Goal: Task Accomplishment & Management: Use online tool/utility

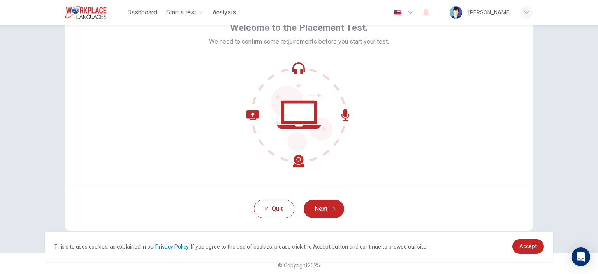
scroll to position [50, 0]
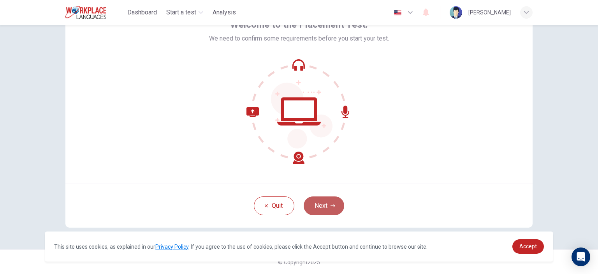
click at [326, 200] on button "Next" at bounding box center [324, 205] width 41 height 19
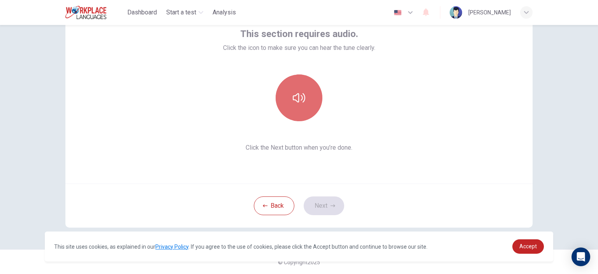
click at [297, 92] on icon "button" at bounding box center [299, 98] width 12 height 12
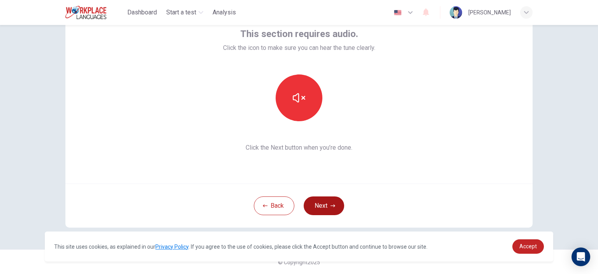
click at [326, 205] on button "Next" at bounding box center [324, 205] width 41 height 19
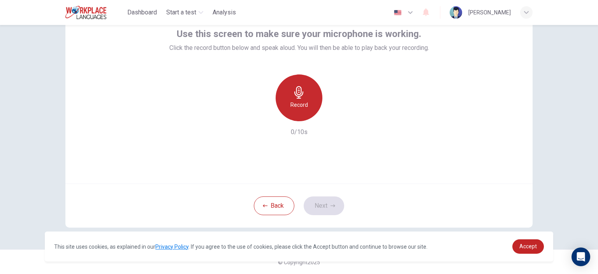
click at [300, 91] on icon "button" at bounding box center [299, 92] width 12 height 12
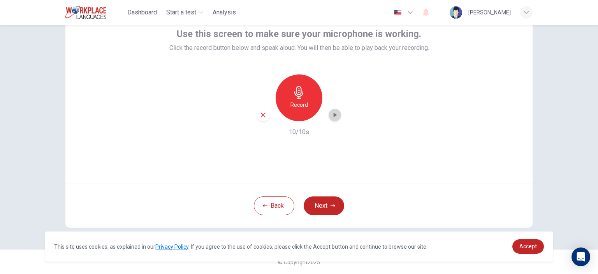
click at [333, 115] on icon "button" at bounding box center [335, 115] width 8 height 8
click at [326, 204] on button "Next" at bounding box center [324, 205] width 41 height 19
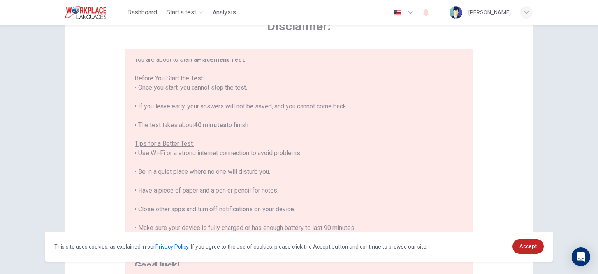
scroll to position [9, 0]
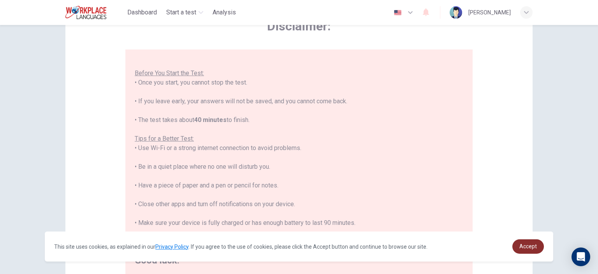
click at [526, 247] on span "Accept" at bounding box center [529, 246] width 18 height 6
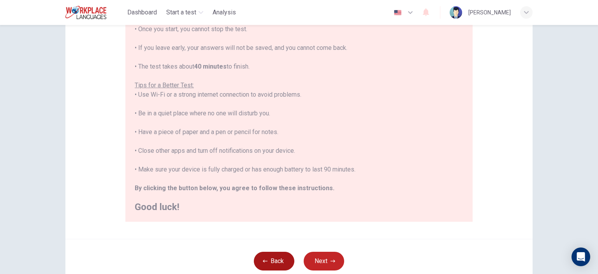
scroll to position [140, 0]
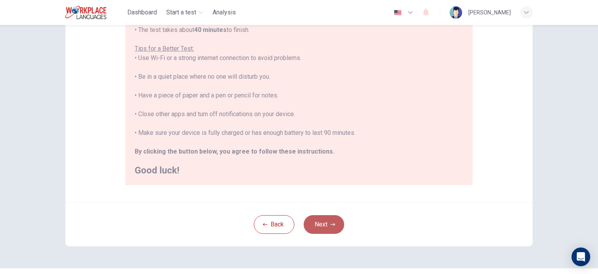
click at [332, 220] on button "Next" at bounding box center [324, 224] width 41 height 19
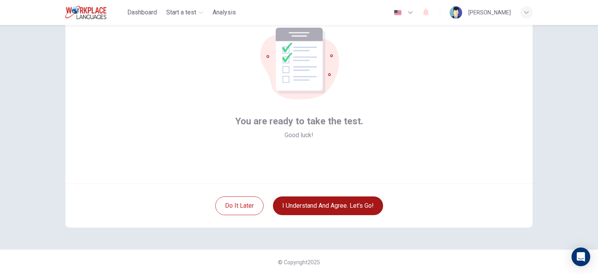
click at [322, 207] on button "I understand and agree. Let’s go!" at bounding box center [328, 205] width 110 height 19
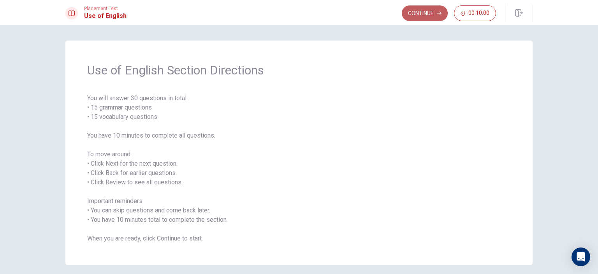
click at [419, 11] on button "Continue" at bounding box center [425, 13] width 46 height 16
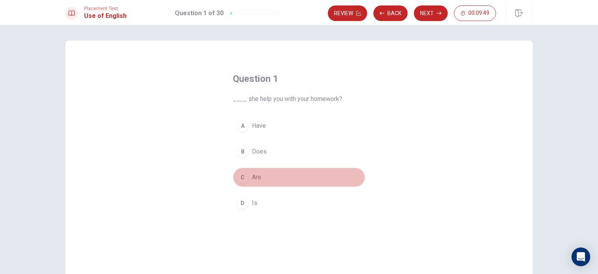
click at [242, 175] on div "C" at bounding box center [242, 177] width 12 height 12
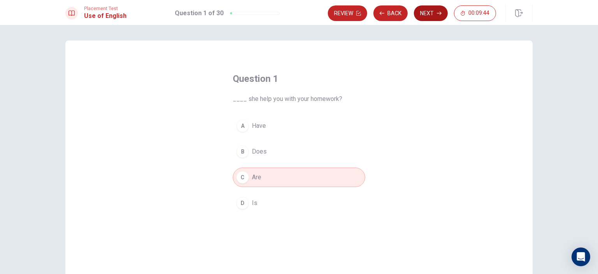
click at [423, 12] on button "Next" at bounding box center [431, 13] width 34 height 16
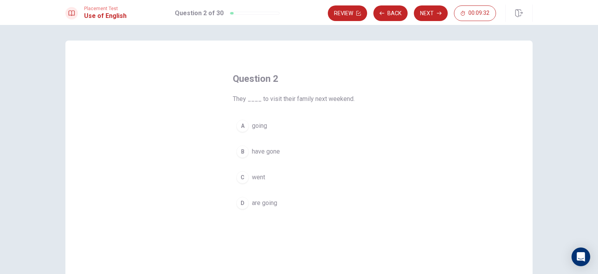
click at [243, 203] on div "D" at bounding box center [242, 203] width 12 height 12
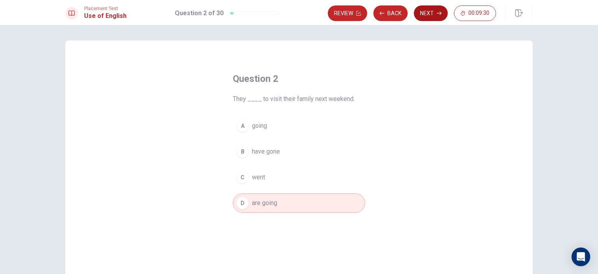
click at [418, 10] on button "Next" at bounding box center [431, 13] width 34 height 16
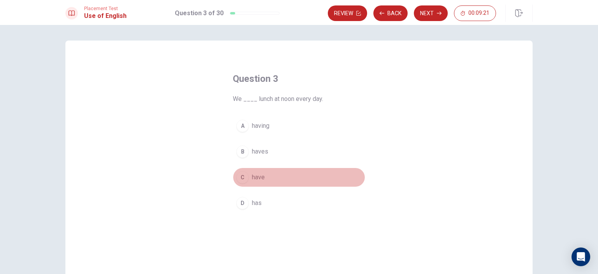
click at [244, 176] on div "C" at bounding box center [242, 177] width 12 height 12
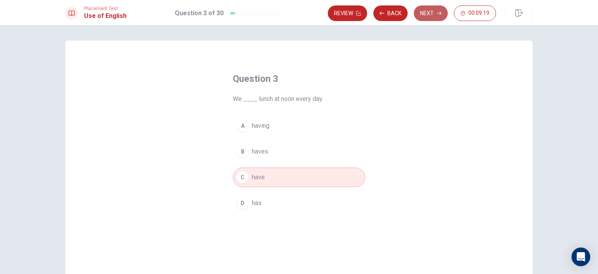
click at [421, 13] on button "Next" at bounding box center [431, 13] width 34 height 16
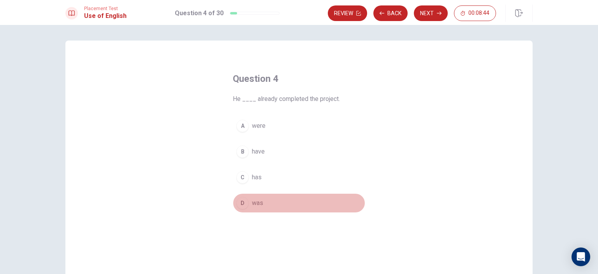
click at [244, 203] on div "D" at bounding box center [242, 203] width 12 height 12
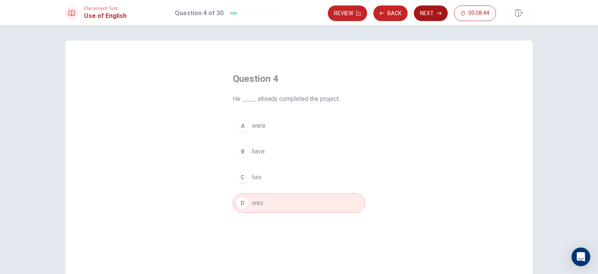
click at [417, 15] on button "Next" at bounding box center [431, 13] width 34 height 16
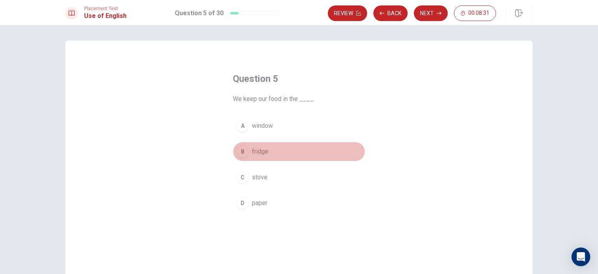
click at [241, 152] on div "B" at bounding box center [242, 151] width 12 height 12
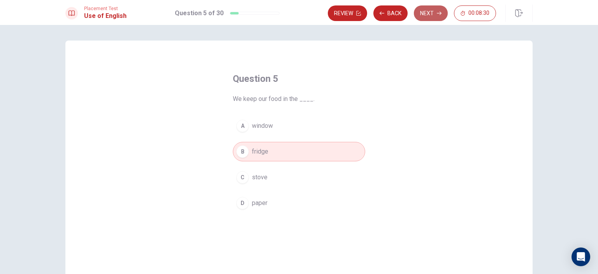
click at [426, 12] on button "Next" at bounding box center [431, 13] width 34 height 16
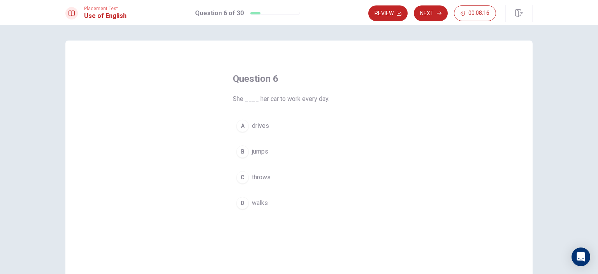
click at [242, 126] on div "A" at bounding box center [242, 126] width 12 height 12
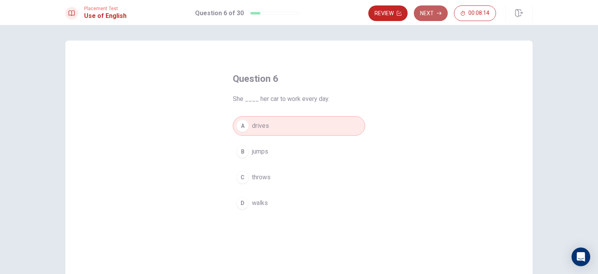
click at [427, 13] on button "Next" at bounding box center [431, 13] width 34 height 16
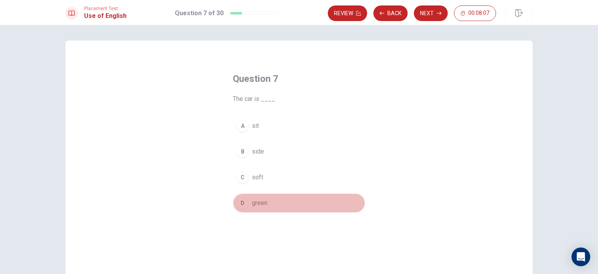
click at [244, 202] on div "D" at bounding box center [242, 203] width 12 height 12
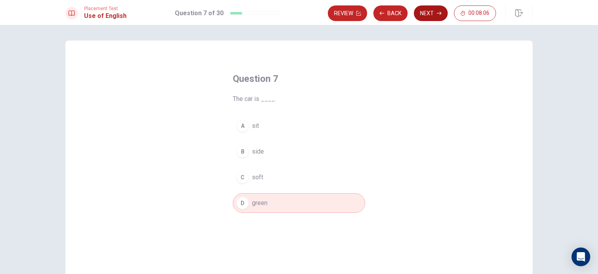
click at [428, 13] on button "Next" at bounding box center [431, 13] width 34 height 16
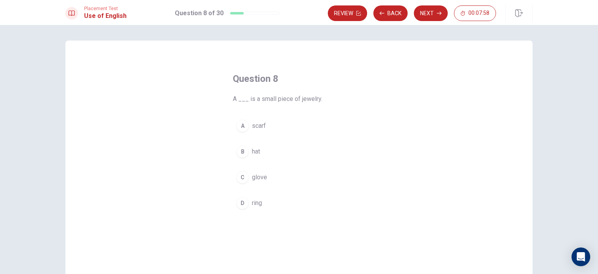
click at [242, 199] on div "D" at bounding box center [242, 203] width 12 height 12
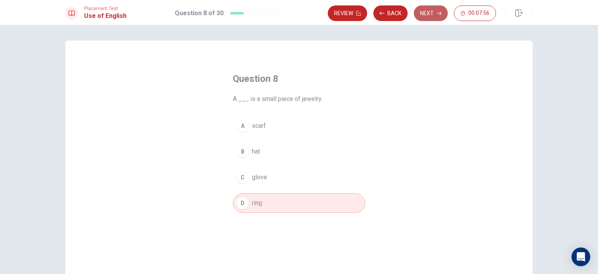
click at [417, 11] on button "Next" at bounding box center [431, 13] width 34 height 16
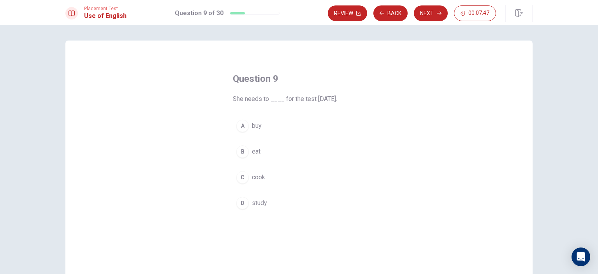
click at [241, 203] on div "D" at bounding box center [242, 203] width 12 height 12
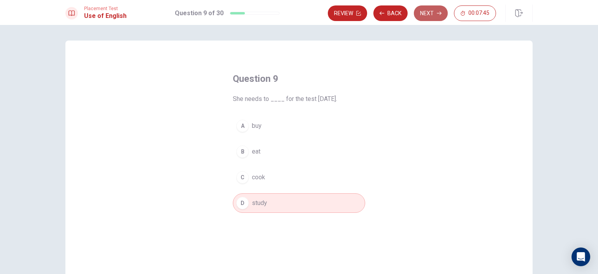
click at [422, 12] on button "Next" at bounding box center [431, 13] width 34 height 16
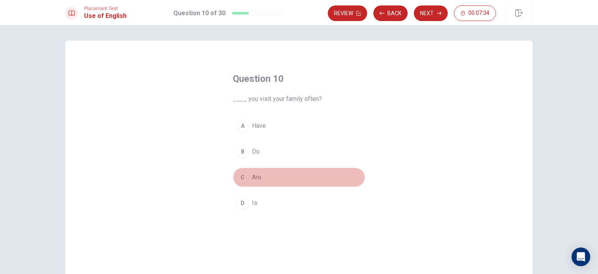
click at [244, 176] on div "C" at bounding box center [242, 177] width 12 height 12
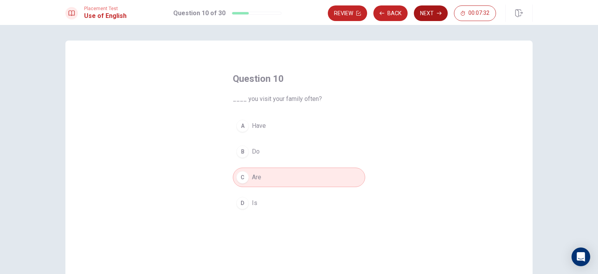
click at [428, 12] on button "Next" at bounding box center [431, 13] width 34 height 16
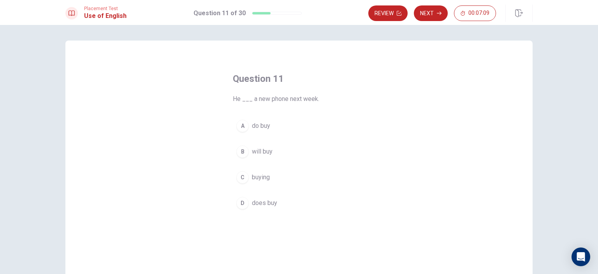
click at [241, 125] on div "A" at bounding box center [242, 126] width 12 height 12
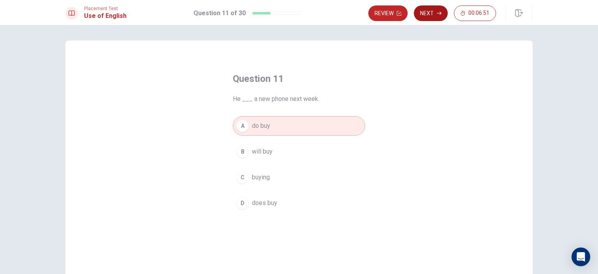
click at [423, 10] on button "Next" at bounding box center [431, 13] width 34 height 16
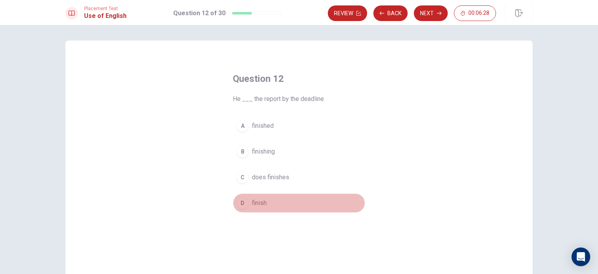
click at [244, 204] on div "D" at bounding box center [242, 203] width 12 height 12
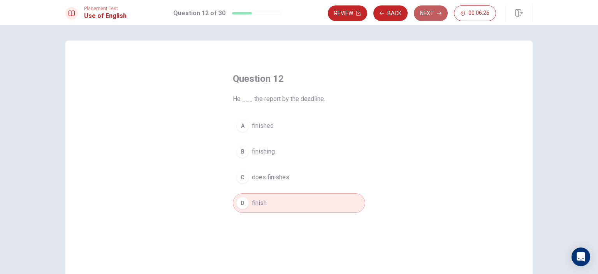
click at [419, 10] on button "Next" at bounding box center [431, 13] width 34 height 16
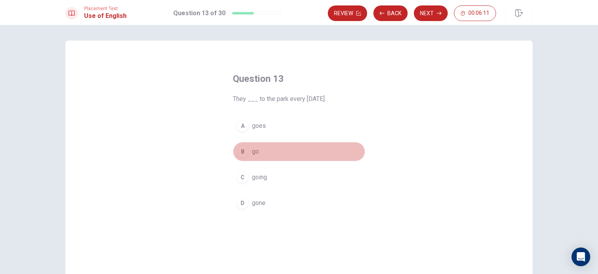
click at [243, 150] on div "B" at bounding box center [242, 151] width 12 height 12
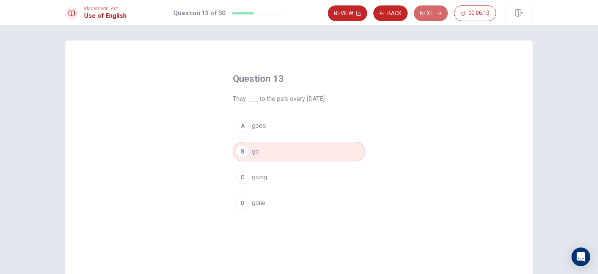
click at [421, 13] on button "Next" at bounding box center [431, 13] width 34 height 16
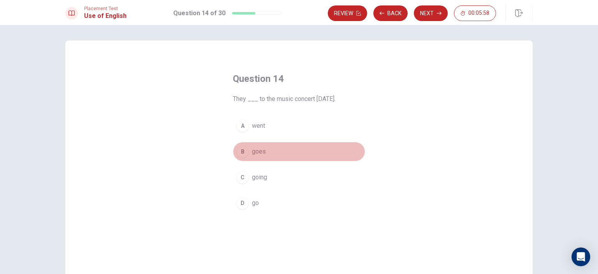
click at [243, 152] on div "B" at bounding box center [242, 151] width 12 height 12
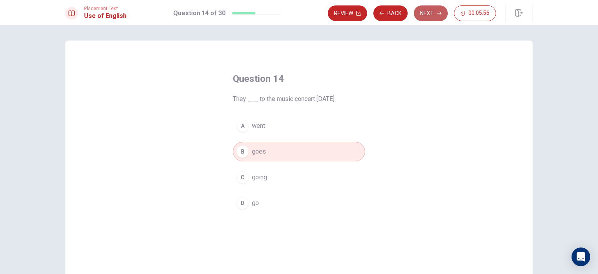
click at [424, 12] on button "Next" at bounding box center [431, 13] width 34 height 16
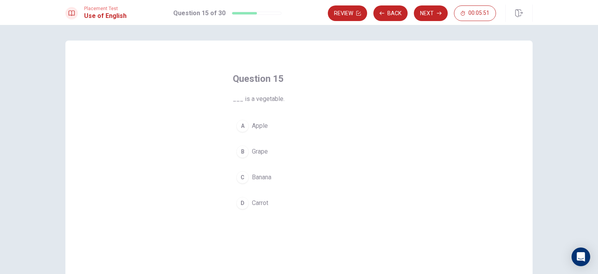
click at [242, 202] on div "D" at bounding box center [242, 203] width 12 height 12
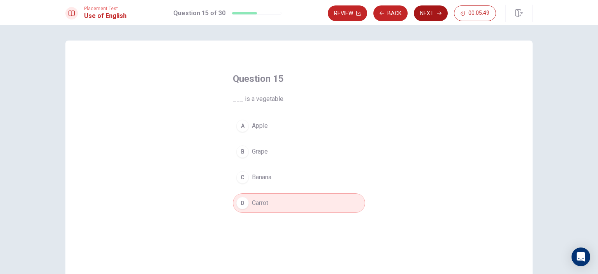
click at [418, 12] on button "Next" at bounding box center [431, 13] width 34 height 16
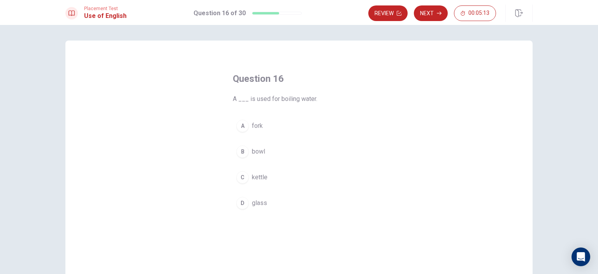
click at [243, 153] on div "B" at bounding box center [242, 151] width 12 height 12
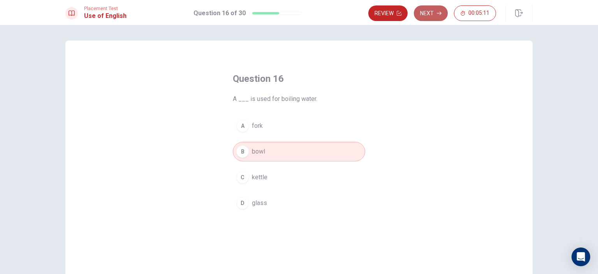
click at [426, 13] on button "Next" at bounding box center [431, 13] width 34 height 16
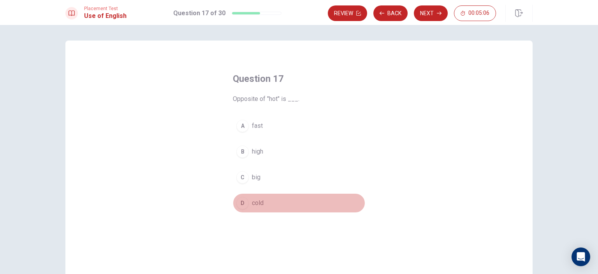
click at [241, 204] on div "D" at bounding box center [242, 203] width 12 height 12
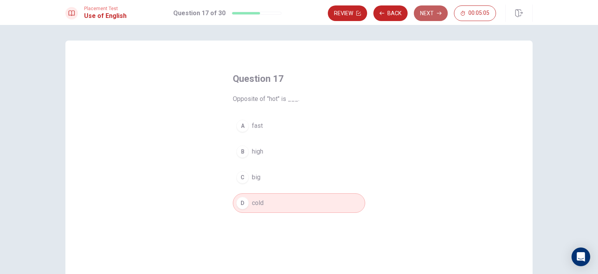
click at [425, 13] on button "Next" at bounding box center [431, 13] width 34 height 16
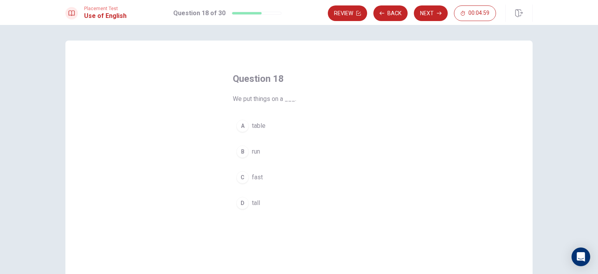
click at [243, 125] on div "A" at bounding box center [242, 126] width 12 height 12
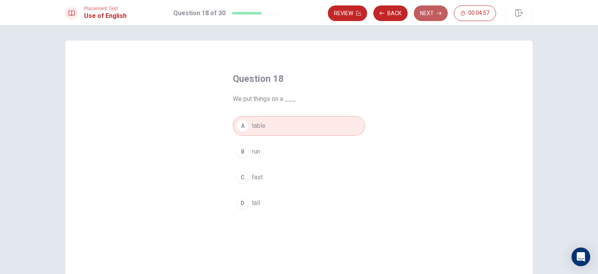
click at [423, 14] on button "Next" at bounding box center [431, 13] width 34 height 16
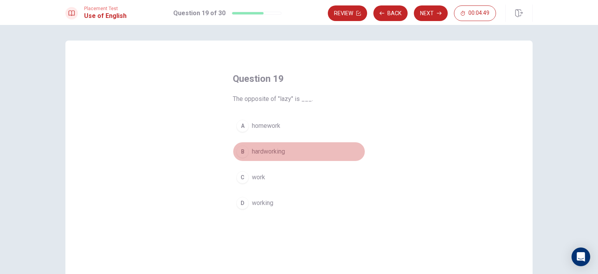
click at [241, 152] on div "B" at bounding box center [242, 151] width 12 height 12
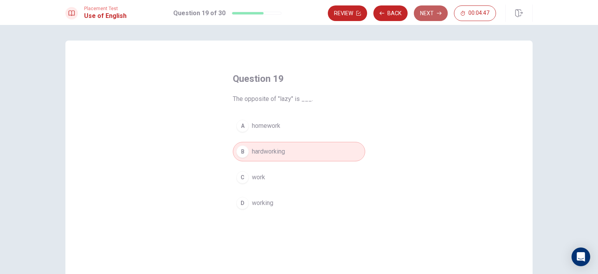
click at [422, 11] on button "Next" at bounding box center [431, 13] width 34 height 16
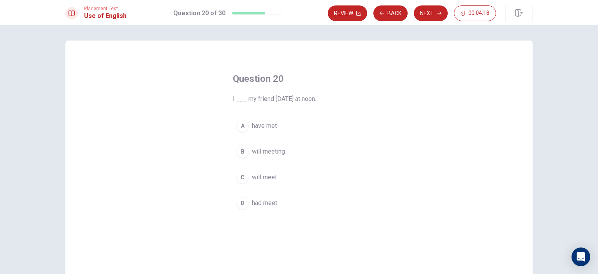
click at [242, 177] on div "C" at bounding box center [242, 177] width 12 height 12
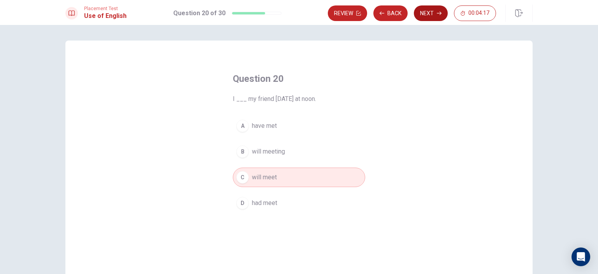
click at [420, 13] on button "Next" at bounding box center [431, 13] width 34 height 16
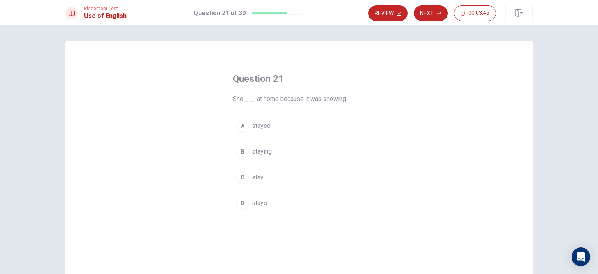
click at [242, 178] on div "C" at bounding box center [242, 177] width 12 height 12
click at [239, 127] on div "A" at bounding box center [242, 126] width 12 height 12
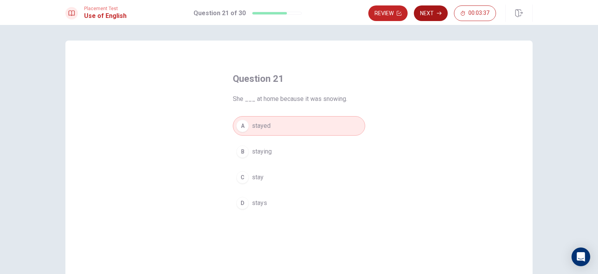
click at [425, 12] on button "Next" at bounding box center [431, 13] width 34 height 16
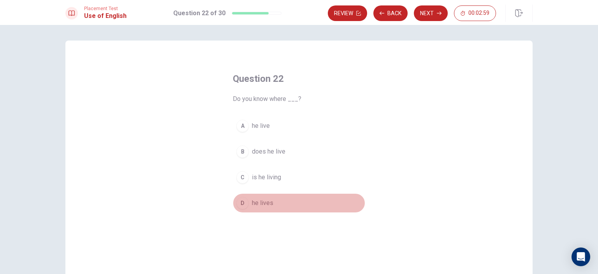
click at [241, 201] on div "D" at bounding box center [242, 203] width 12 height 12
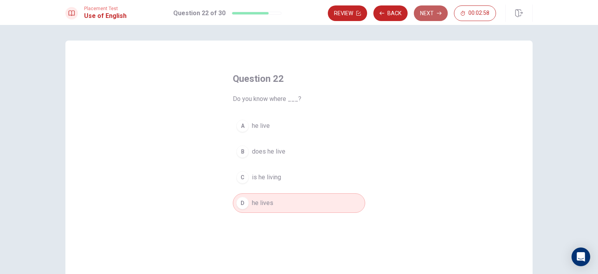
click at [420, 11] on button "Next" at bounding box center [431, 13] width 34 height 16
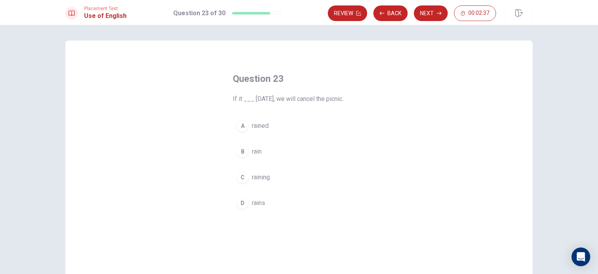
click at [244, 126] on div "A" at bounding box center [242, 126] width 12 height 12
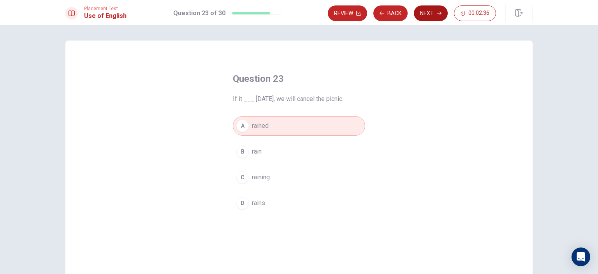
click at [419, 12] on button "Next" at bounding box center [431, 13] width 34 height 16
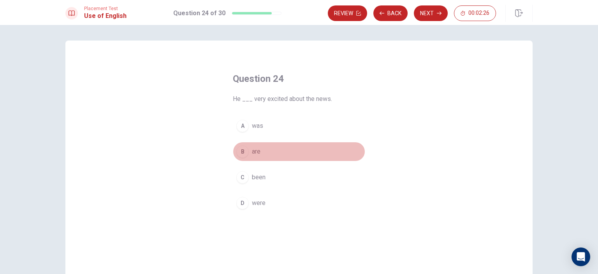
click at [241, 150] on div "B" at bounding box center [242, 151] width 12 height 12
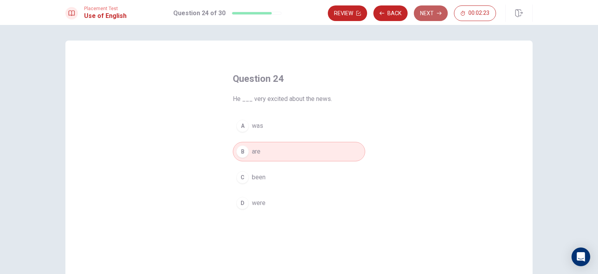
click at [424, 12] on button "Next" at bounding box center [431, 13] width 34 height 16
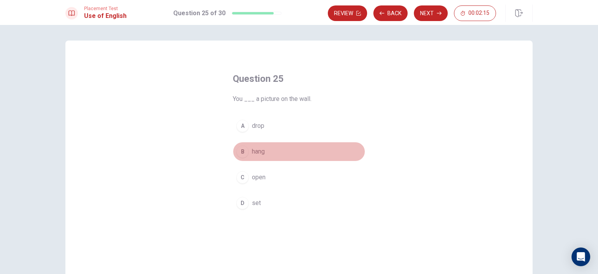
click at [241, 150] on div "B" at bounding box center [242, 151] width 12 height 12
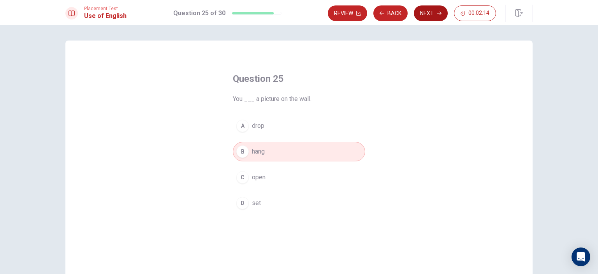
click at [420, 13] on button "Next" at bounding box center [431, 13] width 34 height 16
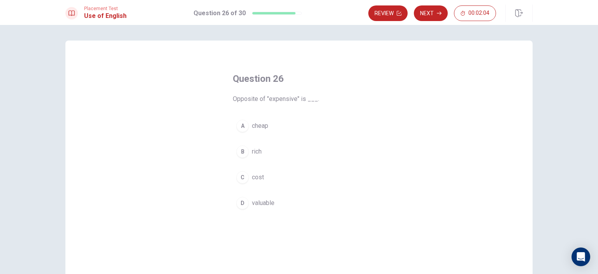
click at [245, 127] on div "A" at bounding box center [242, 126] width 12 height 12
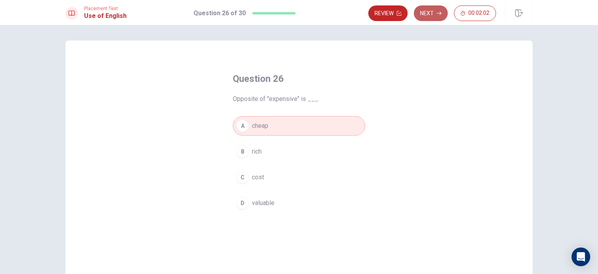
click at [428, 11] on button "Next" at bounding box center [431, 13] width 34 height 16
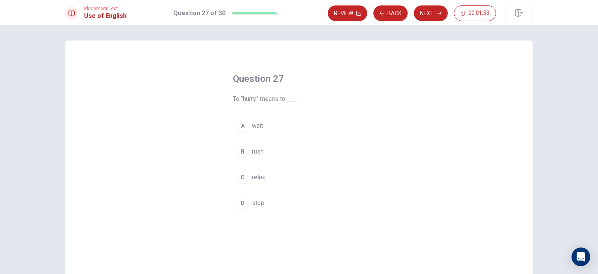
click at [244, 123] on div "A" at bounding box center [242, 126] width 12 height 12
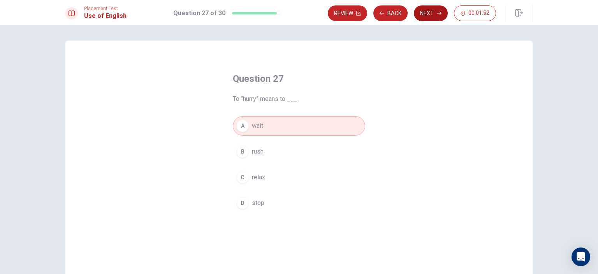
click at [425, 13] on button "Next" at bounding box center [431, 13] width 34 height 16
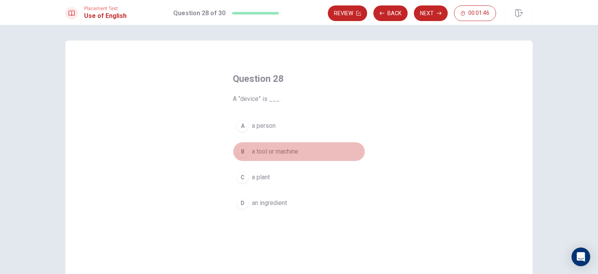
click at [243, 152] on div "B" at bounding box center [242, 151] width 12 height 12
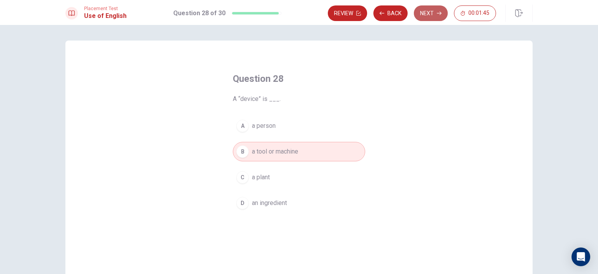
click at [423, 10] on button "Next" at bounding box center [431, 13] width 34 height 16
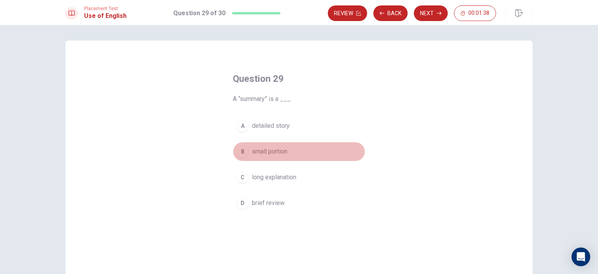
click at [243, 151] on div "B" at bounding box center [242, 151] width 12 height 12
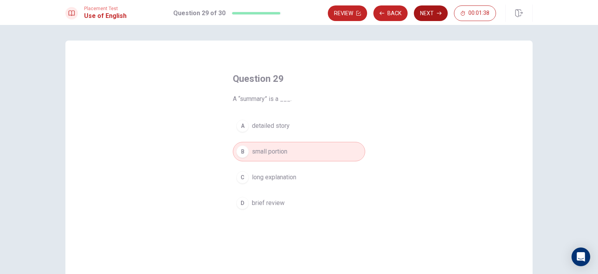
click at [423, 13] on button "Next" at bounding box center [431, 13] width 34 height 16
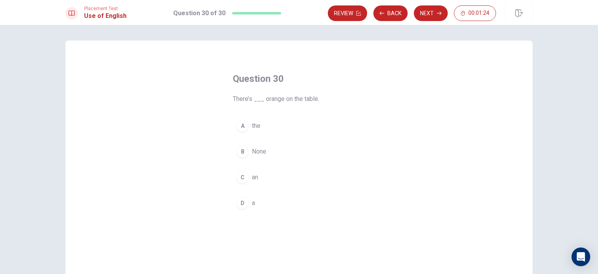
click at [243, 175] on div "C" at bounding box center [242, 177] width 12 height 12
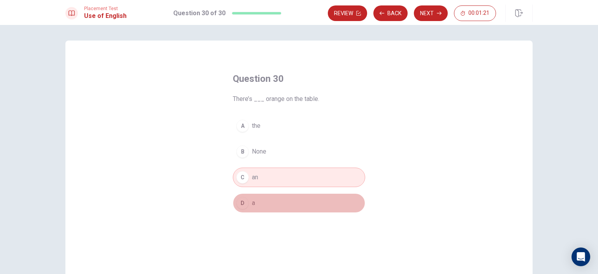
click at [242, 202] on div "D" at bounding box center [242, 203] width 12 height 12
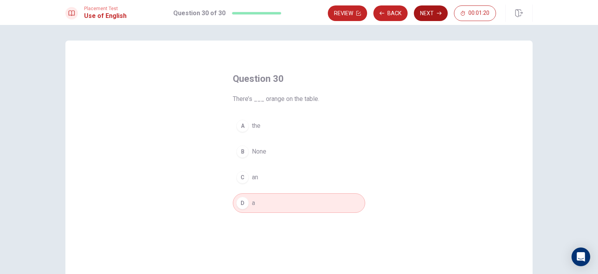
click at [423, 16] on button "Next" at bounding box center [431, 13] width 34 height 16
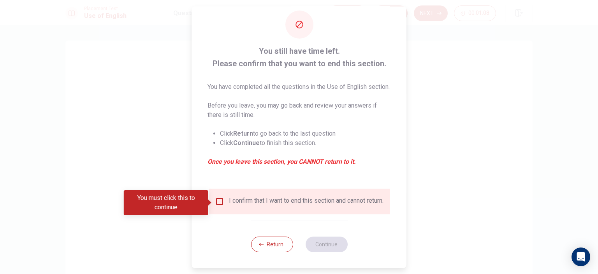
scroll to position [26, 0]
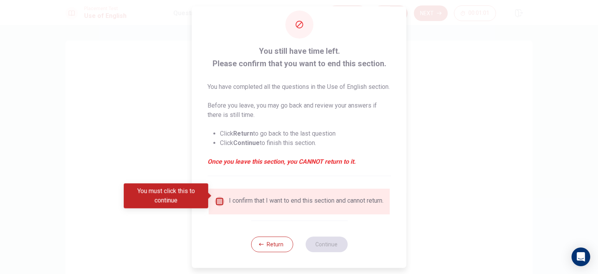
click at [219, 197] on input "You must click this to continue" at bounding box center [219, 201] width 9 height 9
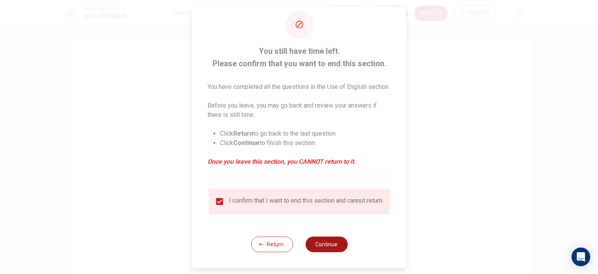
click at [319, 243] on button "Continue" at bounding box center [326, 244] width 42 height 16
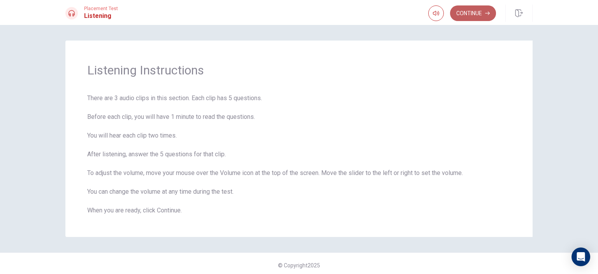
click at [469, 10] on button "Continue" at bounding box center [473, 13] width 46 height 16
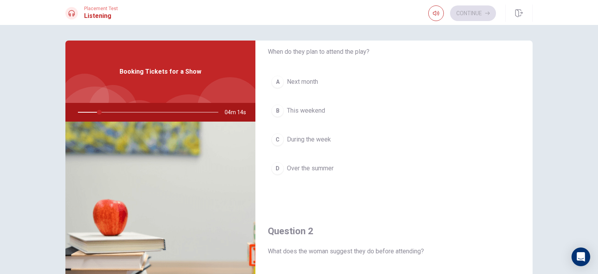
scroll to position [0, 0]
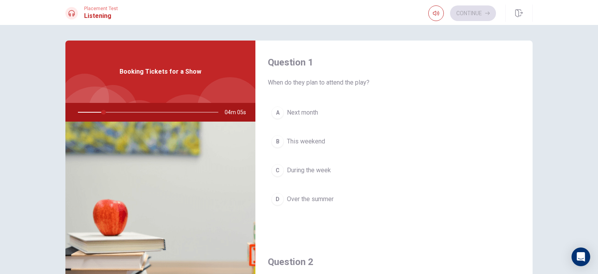
click at [276, 139] on div "B" at bounding box center [277, 141] width 12 height 12
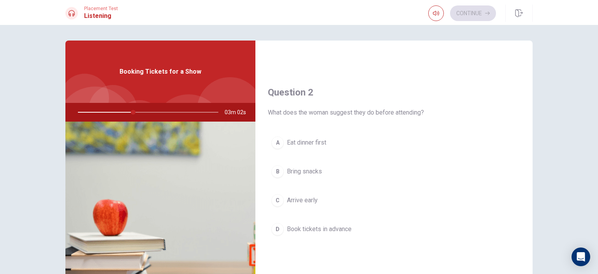
scroll to position [224, 0]
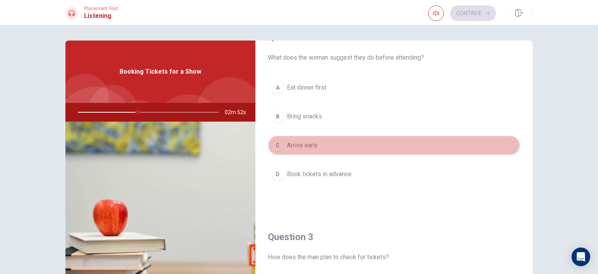
click at [276, 142] on div "C" at bounding box center [277, 145] width 12 height 12
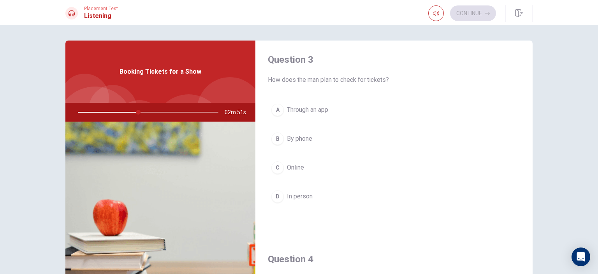
scroll to position [403, 0]
click at [277, 106] on div "A" at bounding box center [277, 108] width 12 height 12
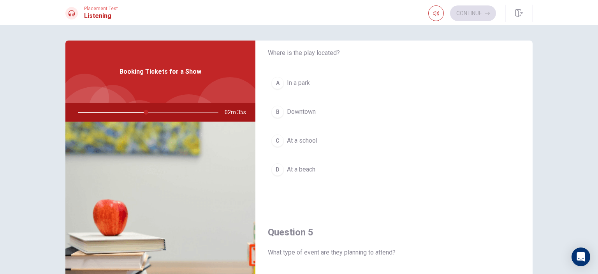
scroll to position [583, 0]
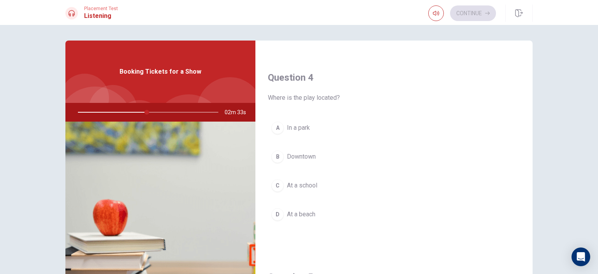
click at [279, 154] on div "B" at bounding box center [277, 156] width 12 height 12
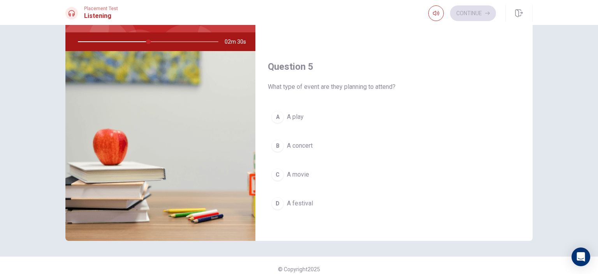
scroll to position [78, 0]
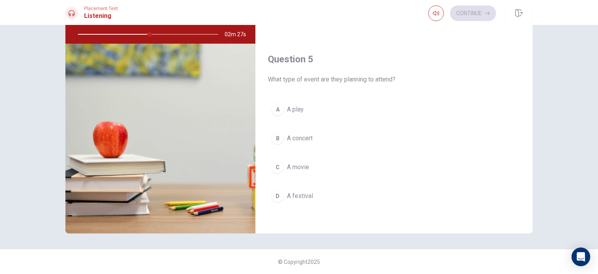
click at [278, 134] on div "B" at bounding box center [277, 138] width 12 height 12
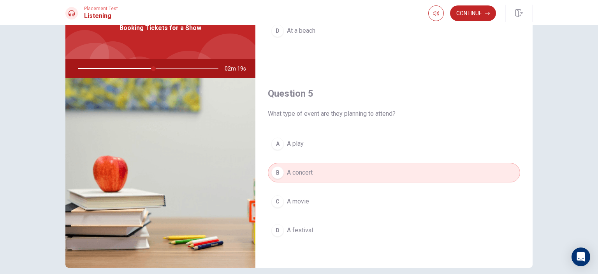
scroll to position [0, 0]
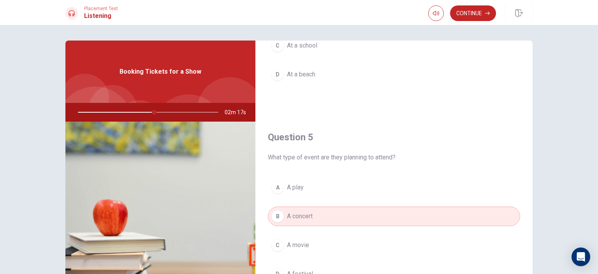
click at [148, 111] on div at bounding box center [147, 112] width 156 height 19
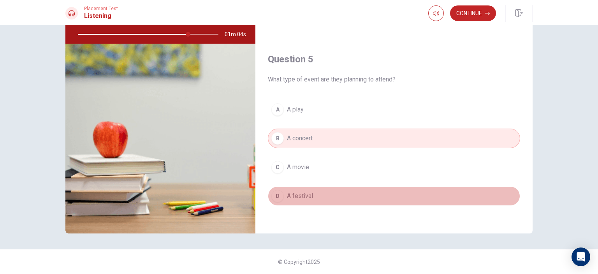
click at [287, 192] on span "A festival" at bounding box center [300, 195] width 26 height 9
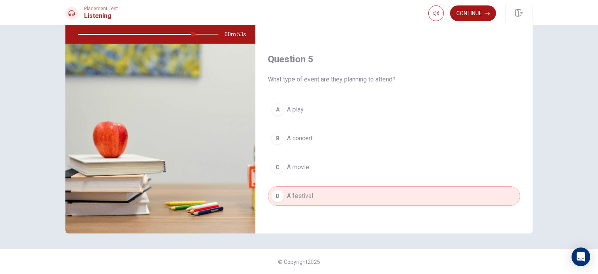
click at [471, 15] on button "Continue" at bounding box center [473, 13] width 46 height 16
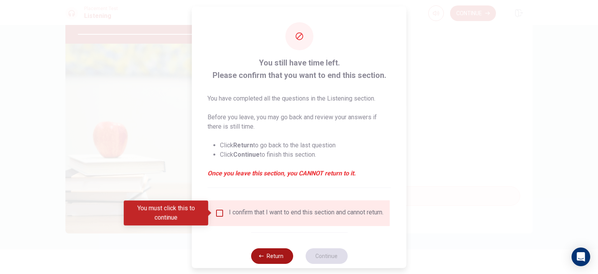
click at [267, 258] on button "Return" at bounding box center [272, 256] width 42 height 16
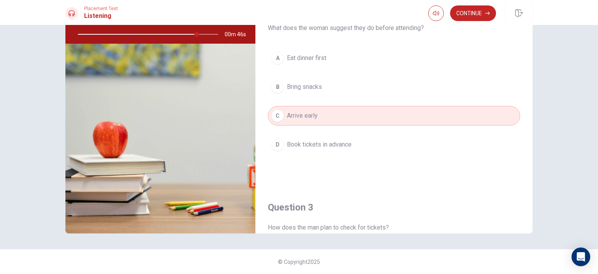
scroll to position [185, 0]
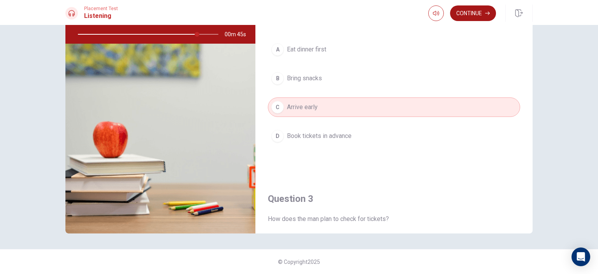
click at [470, 13] on button "Continue" at bounding box center [473, 13] width 46 height 16
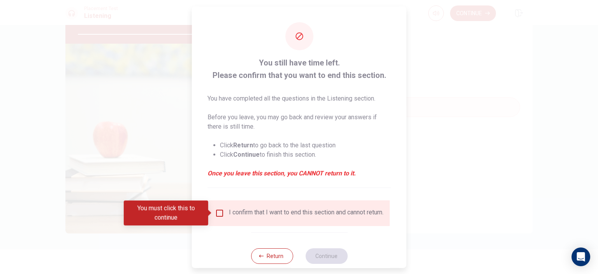
click at [220, 213] on input "You must click this to continue" at bounding box center [219, 212] width 9 height 9
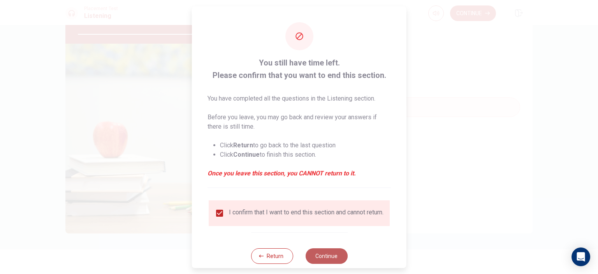
click at [324, 260] on button "Continue" at bounding box center [326, 256] width 42 height 16
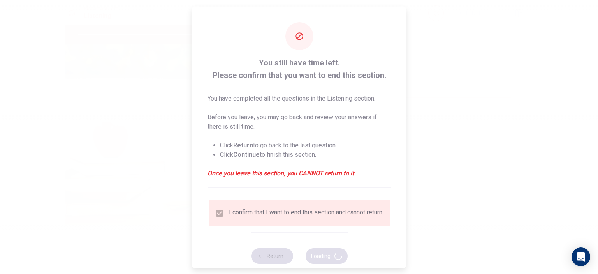
type input "87"
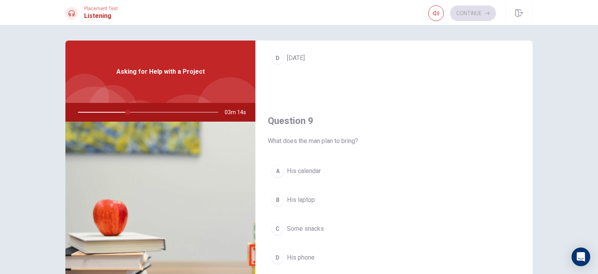
scroll to position [544, 0]
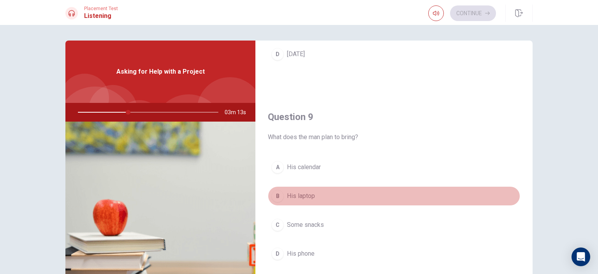
click at [278, 194] on div "B" at bounding box center [277, 196] width 12 height 12
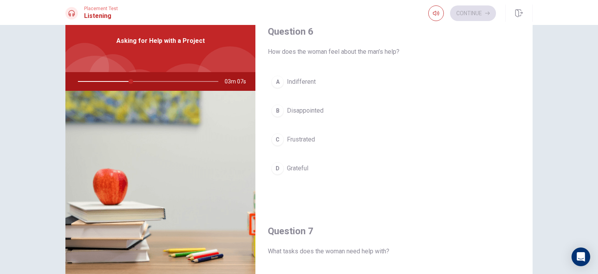
scroll to position [0, 0]
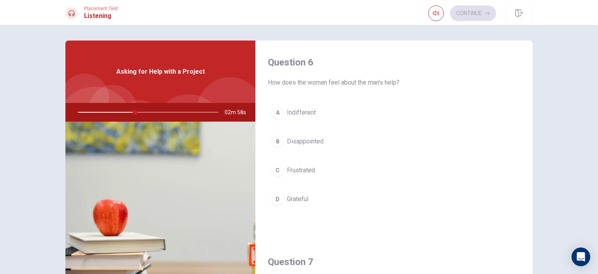
click at [277, 169] on div "C" at bounding box center [277, 170] width 12 height 12
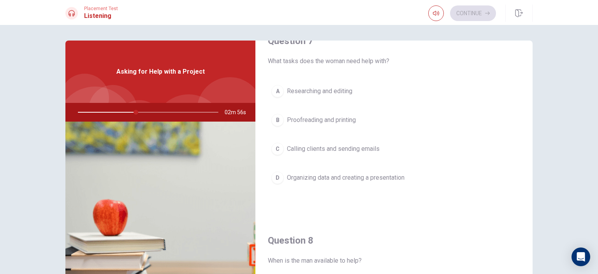
scroll to position [224, 0]
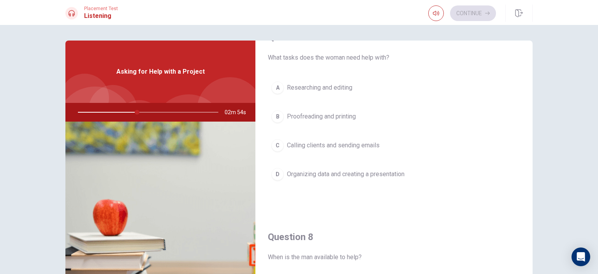
click at [277, 84] on div "A" at bounding box center [277, 87] width 12 height 12
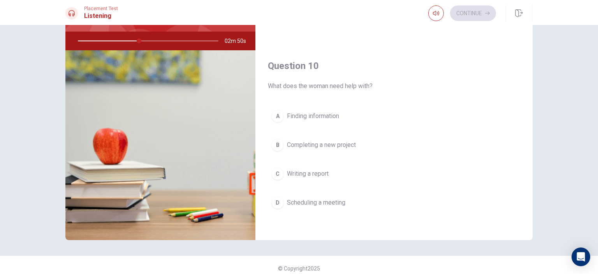
scroll to position [78, 0]
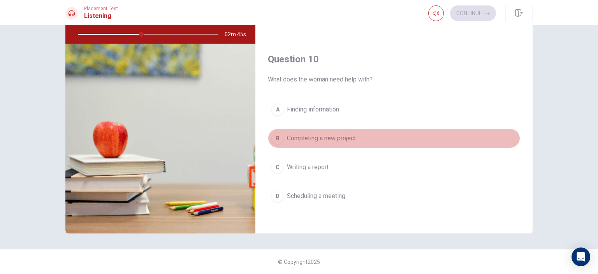
click at [280, 132] on div "B" at bounding box center [277, 138] width 12 height 12
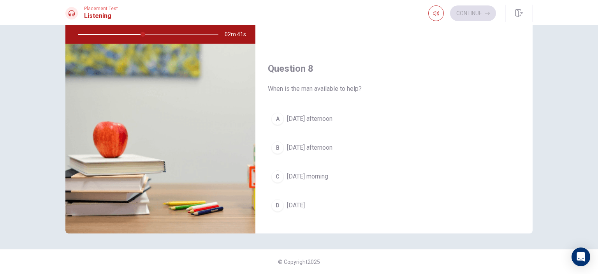
scroll to position [319, 0]
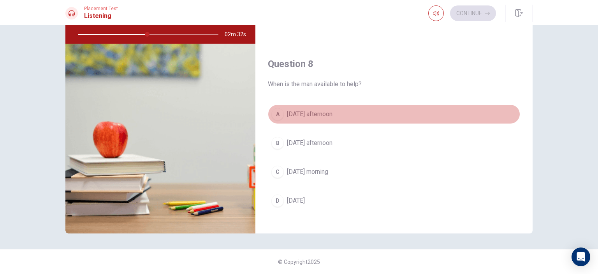
click at [278, 113] on div "A" at bounding box center [277, 114] width 12 height 12
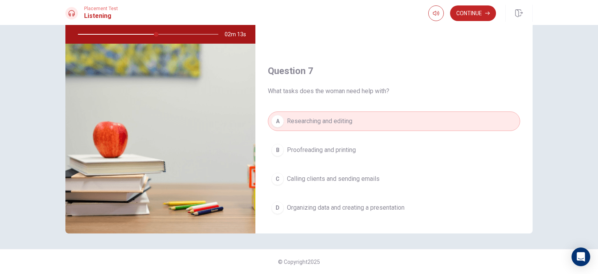
scroll to position [179, 0]
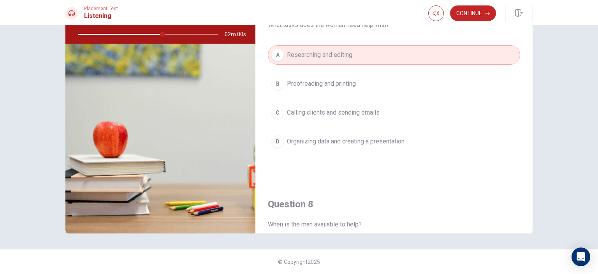
click at [282, 139] on div "D" at bounding box center [277, 141] width 12 height 12
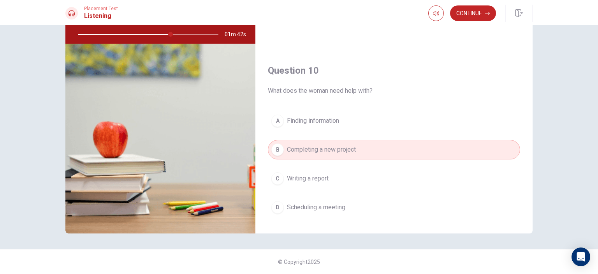
scroll to position [718, 0]
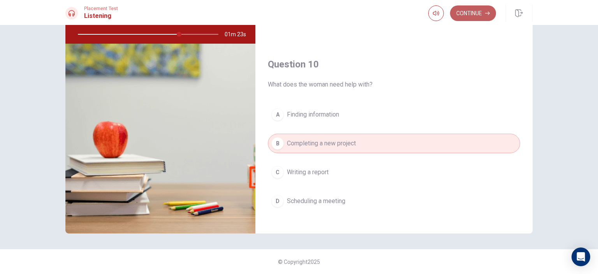
click at [467, 18] on button "Continue" at bounding box center [473, 13] width 46 height 16
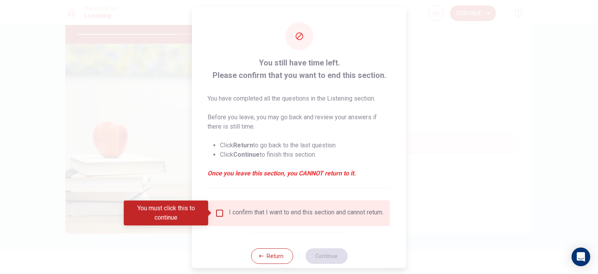
drag, startPoint x: 215, startPoint y: 211, endPoint x: 246, endPoint y: 236, distance: 40.0
click at [215, 211] on input "You must click this to continue" at bounding box center [219, 212] width 9 height 9
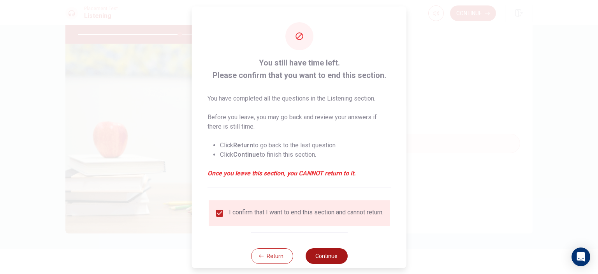
click at [316, 258] on button "Continue" at bounding box center [326, 256] width 42 height 16
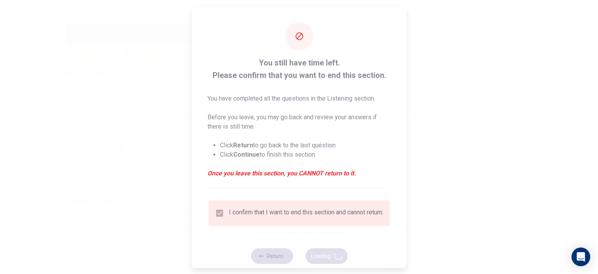
type input "74"
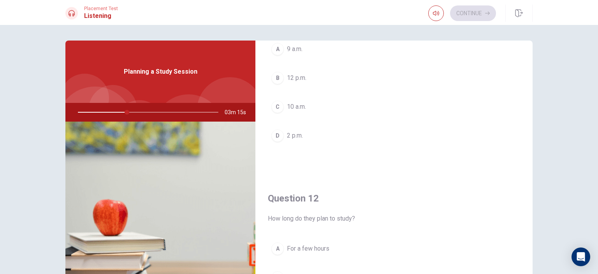
scroll to position [0, 0]
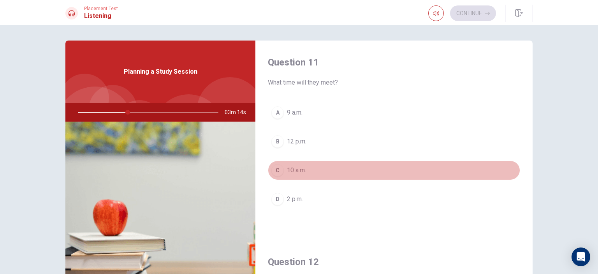
click at [279, 169] on div "C" at bounding box center [277, 170] width 12 height 12
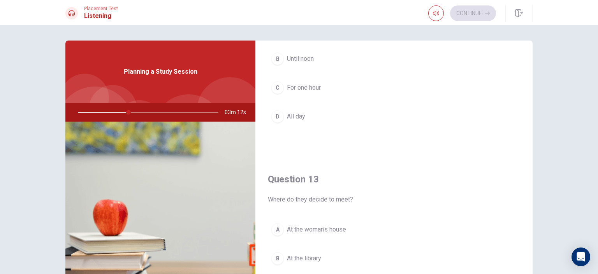
scroll to position [224, 0]
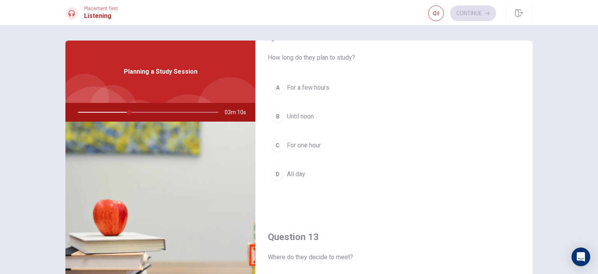
click at [277, 86] on div "A" at bounding box center [277, 87] width 12 height 12
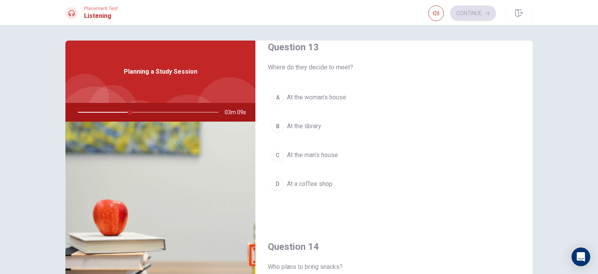
scroll to position [449, 0]
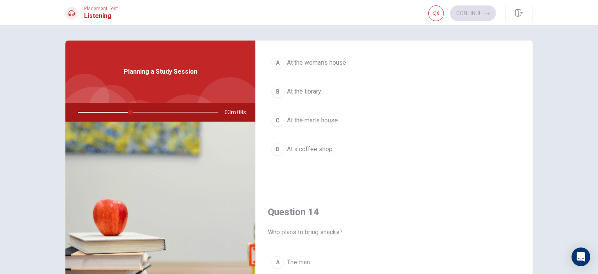
click at [278, 91] on div "B" at bounding box center [277, 91] width 12 height 12
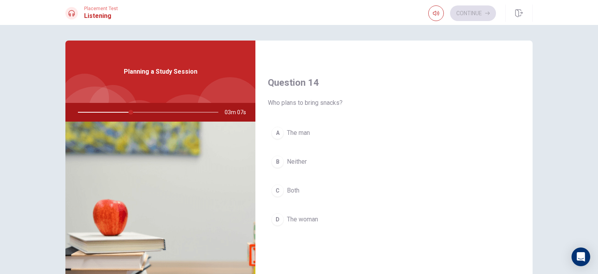
scroll to position [583, 0]
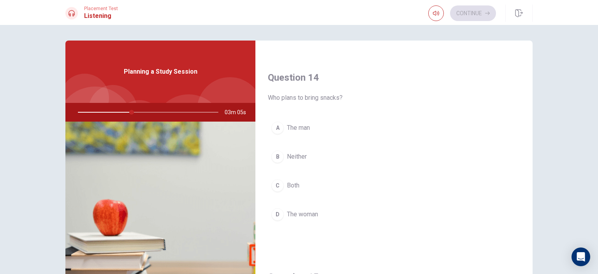
click at [277, 126] on div "A" at bounding box center [277, 128] width 12 height 12
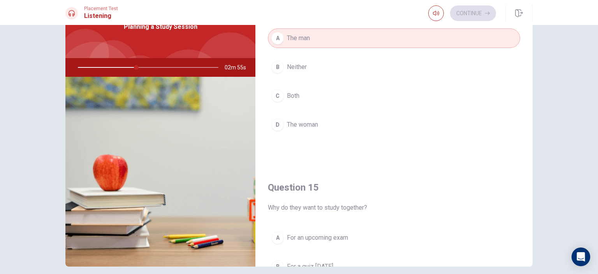
scroll to position [723, 0]
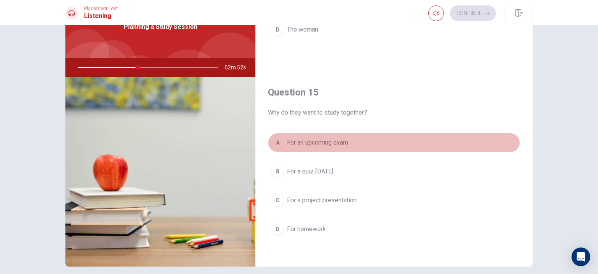
click at [277, 139] on div "A" at bounding box center [277, 142] width 12 height 12
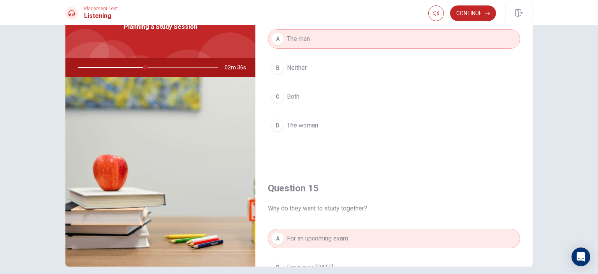
scroll to position [628, 0]
click at [278, 122] on div "D" at bounding box center [277, 124] width 12 height 12
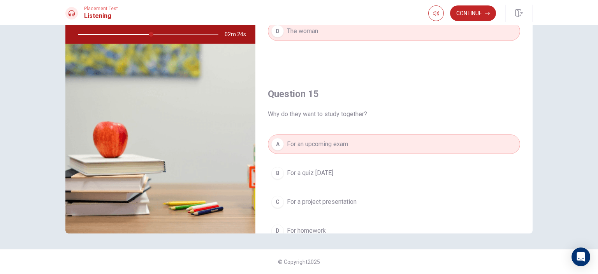
scroll to position [718, 0]
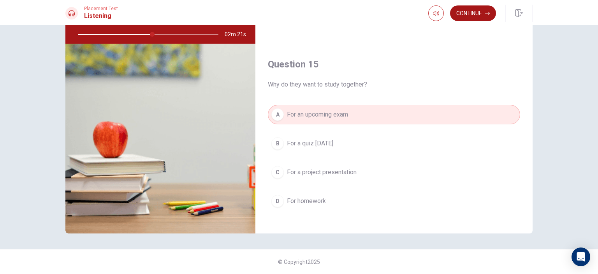
click at [479, 12] on button "Continue" at bounding box center [473, 13] width 46 height 16
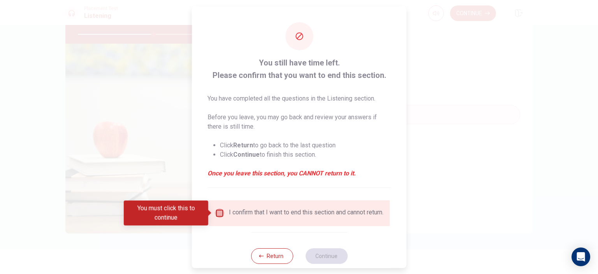
click at [216, 213] on input "You must click this to continue" at bounding box center [219, 212] width 9 height 9
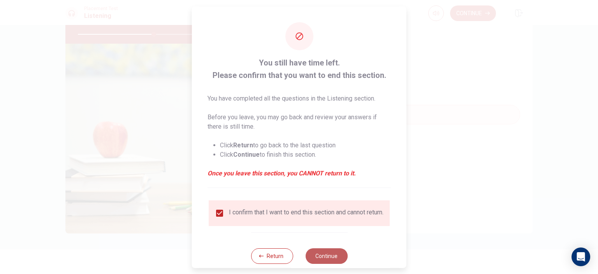
click at [325, 261] on button "Continue" at bounding box center [326, 256] width 42 height 16
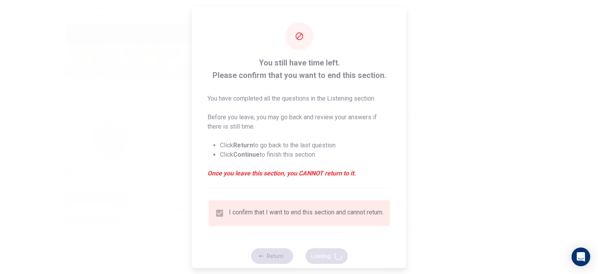
type input "54"
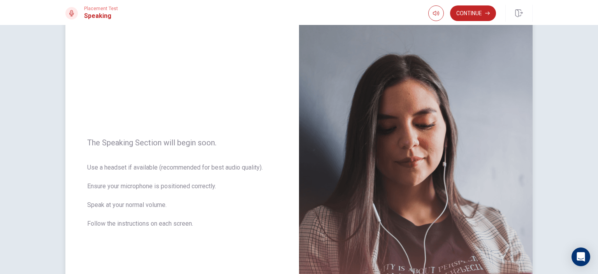
scroll to position [0, 0]
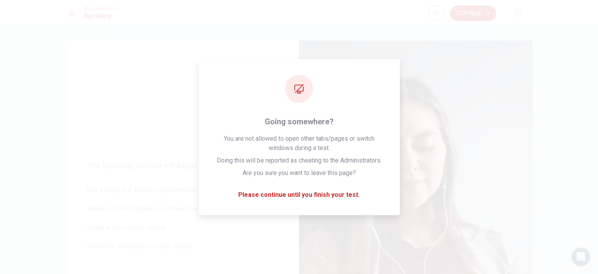
click at [470, 9] on button "Continue" at bounding box center [473, 13] width 46 height 16
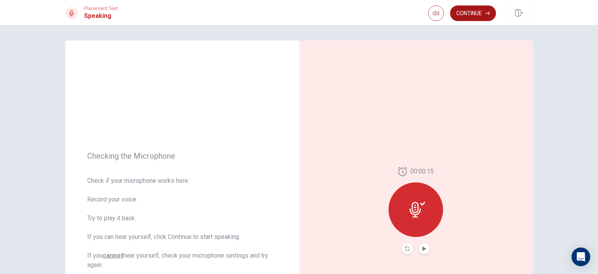
click at [460, 11] on button "Continue" at bounding box center [473, 13] width 46 height 16
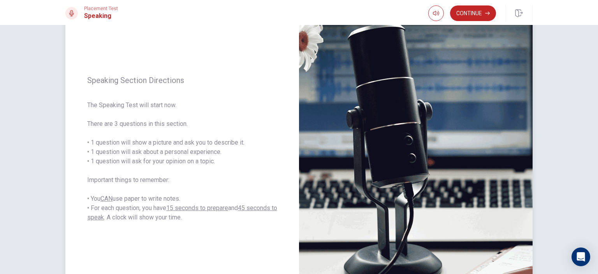
scroll to position [57, 0]
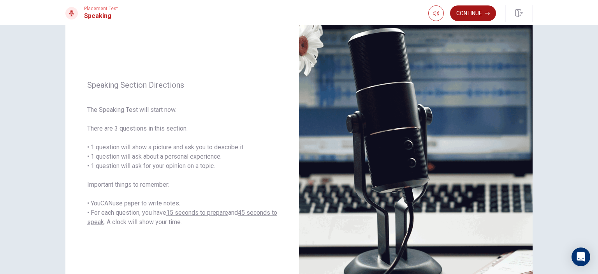
click at [464, 9] on button "Continue" at bounding box center [473, 13] width 46 height 16
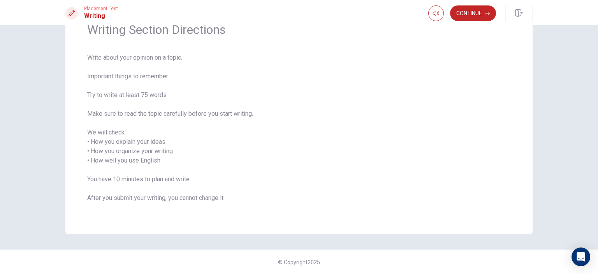
scroll to position [0, 0]
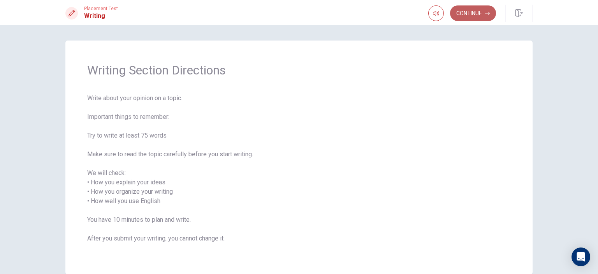
click at [472, 11] on button "Continue" at bounding box center [473, 13] width 46 height 16
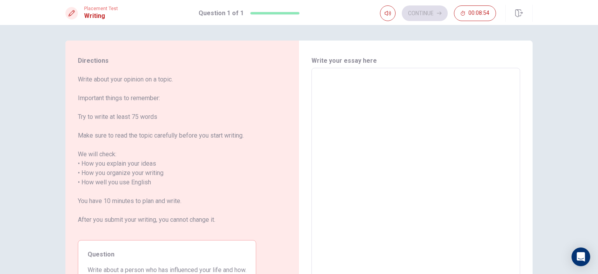
click at [335, 82] on textarea at bounding box center [416, 177] width 198 height 207
type textarea "m"
type textarea "x"
type textarea "mY"
type textarea "x"
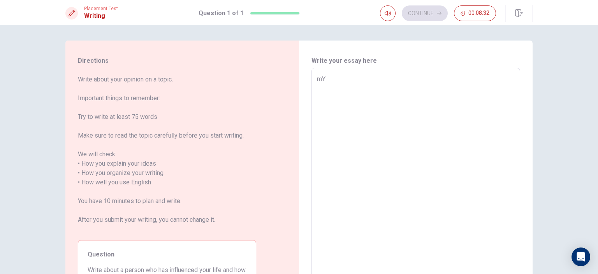
type textarea "m"
type textarea "x"
type textarea "M"
type textarea "x"
type textarea "My"
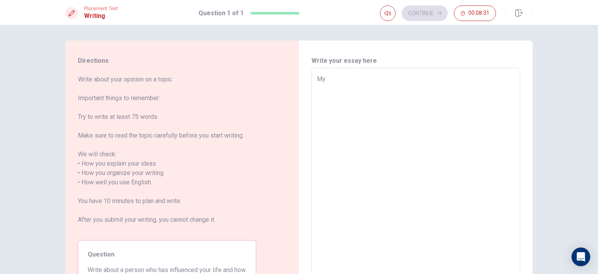
type textarea "x"
type textarea "My"
type textarea "x"
type textarea "My s"
type textarea "x"
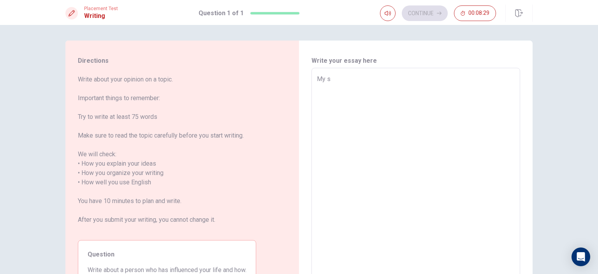
type textarea "My sp"
type textarea "x"
type textarea "My spo"
type textarea "x"
type textarea "My spou"
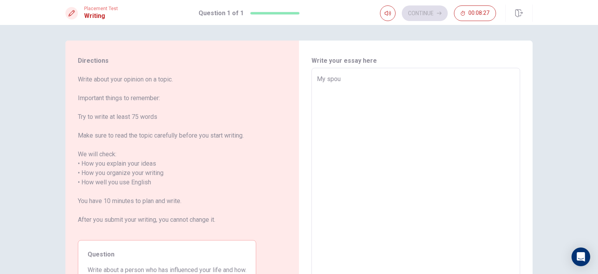
type textarea "x"
type textarea "My spous"
type textarea "x"
type textarea "My spouse"
type textarea "x"
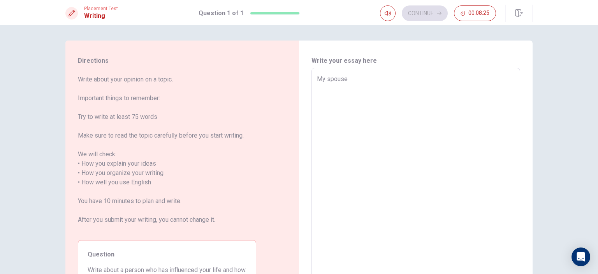
type textarea "My spouse,"
type textarea "x"
type textarea "My spouse,"
type textarea "x"
type textarea "My spouse, a"
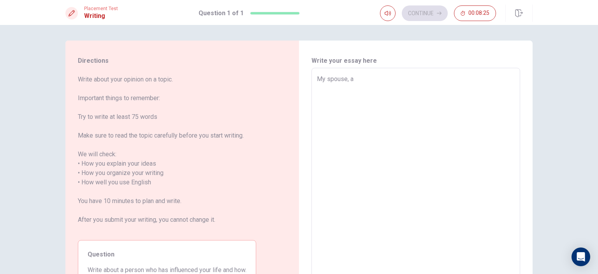
type textarea "x"
type textarea "My spouse, al"
type textarea "x"
type textarea "My spouse, alw"
type textarea "x"
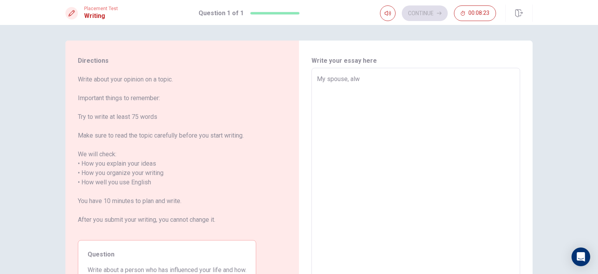
type textarea "My spouse, [PERSON_NAME]"
type textarea "x"
type textarea "My spouse, [PERSON_NAME]"
type textarea "x"
type textarea "My spouse, always"
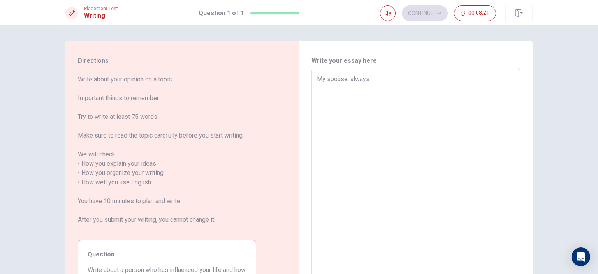
type textarea "x"
type textarea "My spouse, always"
type textarea "x"
type textarea "My spouse, always r"
type textarea "x"
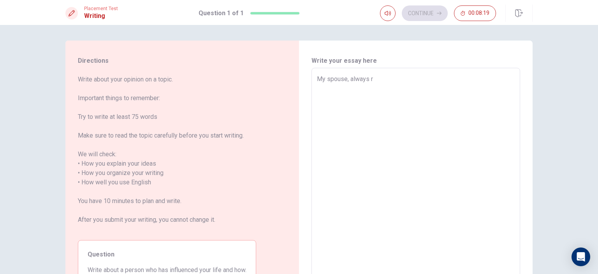
type textarea "My spouse, always re"
type textarea "x"
type textarea "My spouse, always rem"
type textarea "x"
type textarea "My spouse, always reme"
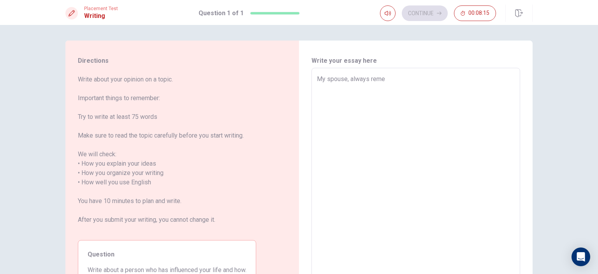
type textarea "x"
type textarea "My spouse, always [PERSON_NAME]"
type textarea "x"
type textarea "My spouse, always remerm"
type textarea "x"
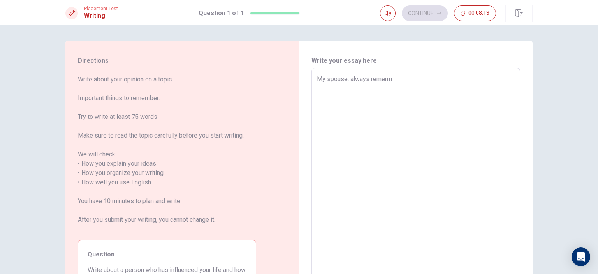
type textarea "My spouse, always remerme"
type textarea "x"
type textarea "My spouse, always remerm"
type textarea "x"
type textarea "My spouse, always [PERSON_NAME]"
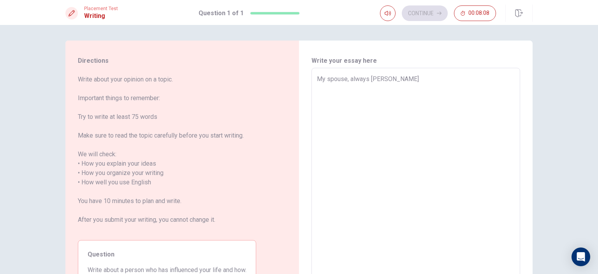
type textarea "x"
type textarea "My spouse, always reme"
type textarea "x"
type textarea "My spouse, always remen"
type textarea "x"
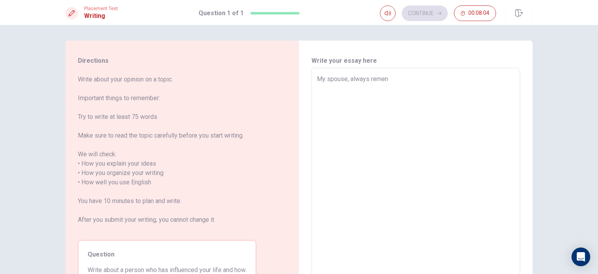
type textarea "My spouse, always remenm"
type textarea "x"
type textarea "My spouse, always remenme"
type textarea "x"
type textarea "My spouse, always remenmer"
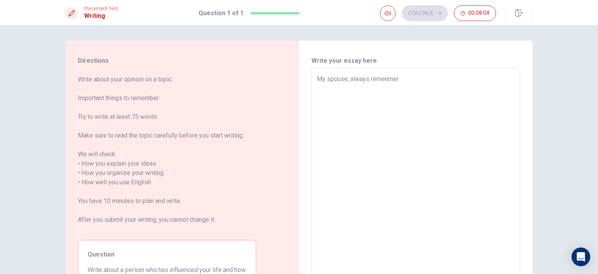
type textarea "x"
type textarea "My spouse, always remenmeri"
type textarea "x"
type textarea "My spouse, always remenmerie"
type textarea "x"
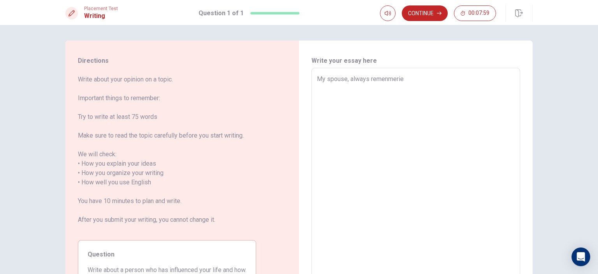
type textarea "My spouse, always remenmerie"
type textarea "x"
type textarea "My spouse, always remenmerie"
type textarea "x"
type textarea "My spouse, always remenmeri"
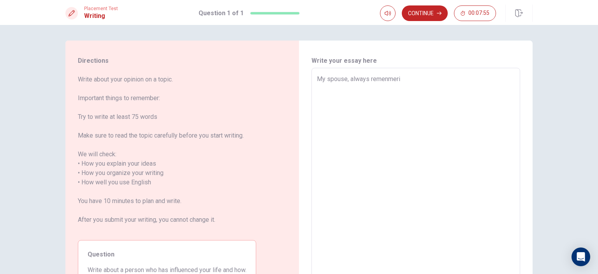
type textarea "x"
type textarea "My spouse, always remenmer"
type textarea "x"
type textarea "My spouse, always remenme"
type textarea "x"
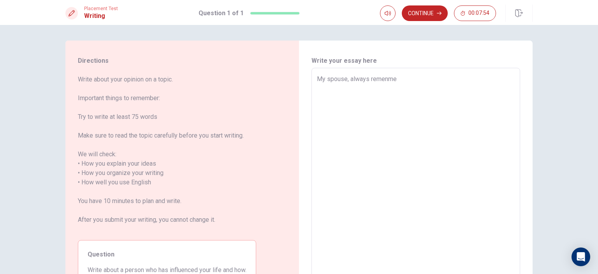
type textarea "My spouse, always remenm"
type textarea "x"
type textarea "My spouse, always remen"
type textarea "x"
type textarea "My spouse, always reme"
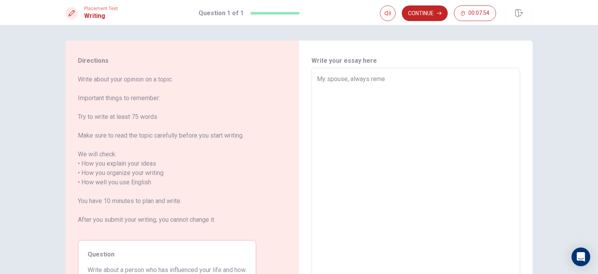
type textarea "x"
type textarea "My spouse, always rem"
type textarea "x"
type textarea "My spouse, always re"
type textarea "x"
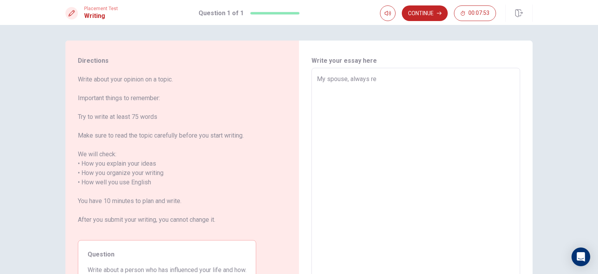
type textarea "My spouse, always r"
type textarea "x"
type textarea "My spouse, always"
type textarea "x"
type textarea "My spouse, always s"
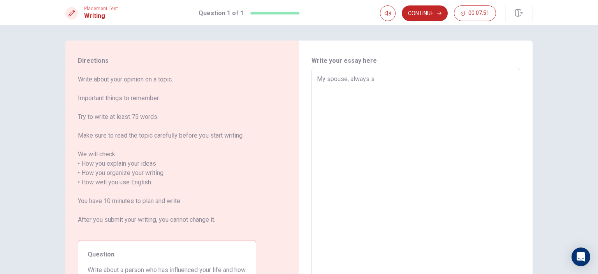
type textarea "x"
type textarea "My spouse, always sI"
type textarea "x"
type textarea "My spouse, always s"
type textarea "x"
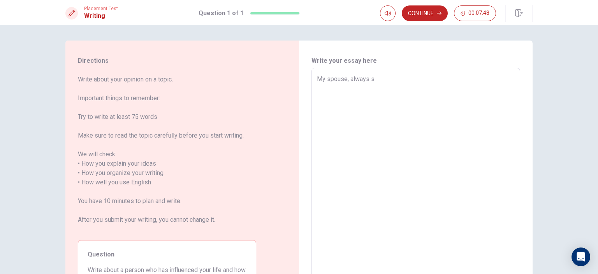
type textarea "My spouse, always sA"
type textarea "x"
type textarea "My spouse, always sAI"
type textarea "x"
type textarea "My spouse, always sA"
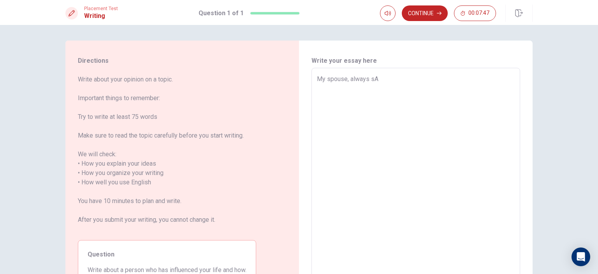
type textarea "x"
type textarea "My spouse, always s"
type textarea "x"
type textarea "My spouse, always sa"
type textarea "x"
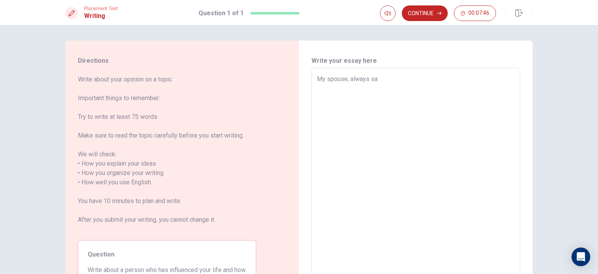
type textarea "My spouse, always sai"
type textarea "x"
type textarea "My spouse, always said"
type textarea "x"
type textarea "My spouse, always saidm"
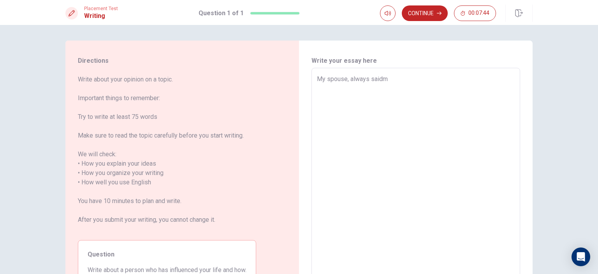
type textarea "x"
type textarea "My spouse, always said"
type textarea "x"
type textarea "My spouse, always said"
type textarea "x"
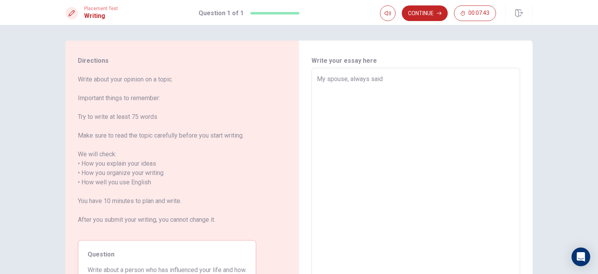
type textarea "My spouse, always said m"
type textarea "x"
type textarea "My spouse, always said me"
type textarea "x"
type textarea "My spouse, always said me,"
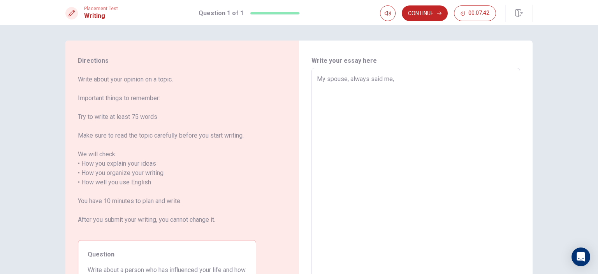
type textarea "x"
type textarea "My spouse, always said me,"
type textarea "x"
type textarea "My spouse, always said me, y"
type textarea "x"
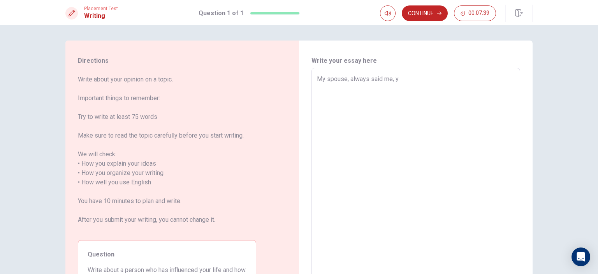
type textarea "My spouse, always said me, yo"
type textarea "x"
type textarea "My spouse, always said me, you"
type textarea "x"
type textarea "My spouse, always said me, you"
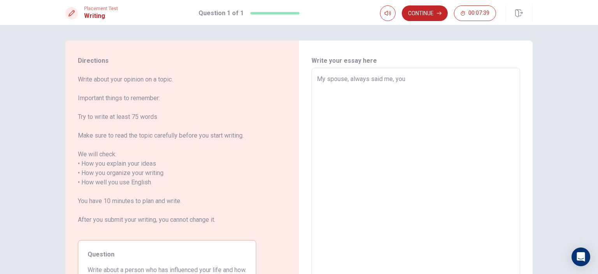
type textarea "x"
type textarea "My spouse, always said me, you c"
type textarea "x"
type textarea "My spouse, always said me, you ca"
type textarea "x"
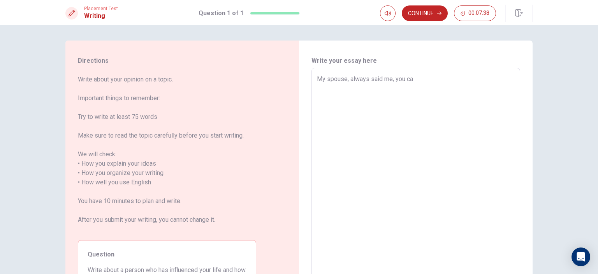
type textarea "My spouse, always said me, you can"
type textarea "x"
type textarea "My spouse, always said me, you cant"
type textarea "x"
type textarea "My spouse, always said me, you cant"
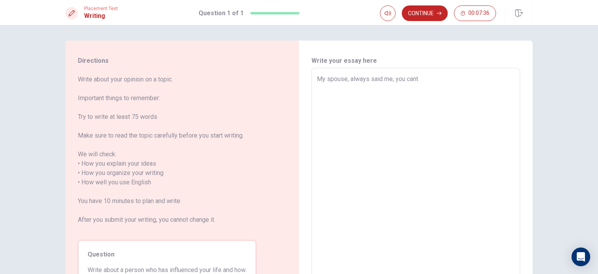
type textarea "x"
type textarea "My spouse, always said me, you cant d"
type textarea "x"
type textarea "My spouse, always said me, you cant do"
type textarea "x"
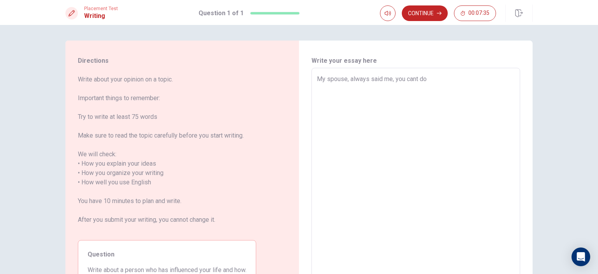
type textarea "My spouse, always said me, you cant do"
type textarea "x"
type textarea "My spouse, always said me, you cant do i"
type textarea "x"
type textarea "My spouse, always said me, you cant do it"
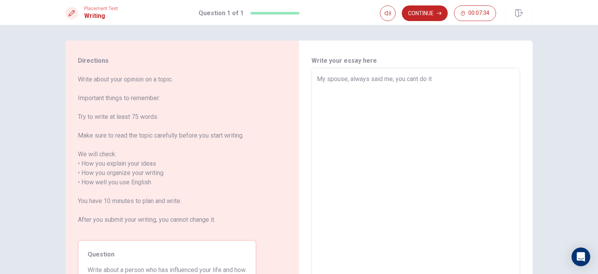
type textarea "x"
type textarea "My spouse, always said me, you cant do it."
type textarea "x"
type textarea "My spouse, always said me, you cant do it."
type textarea "x"
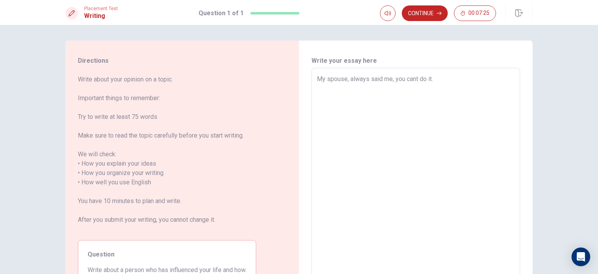
type textarea "My spouse, always said me, you cant do it. A"
type textarea "x"
type textarea "My spouse, always said me, you cant do it. Al"
type textarea "x"
type textarea "My spouse, always said me, you cant do it. All"
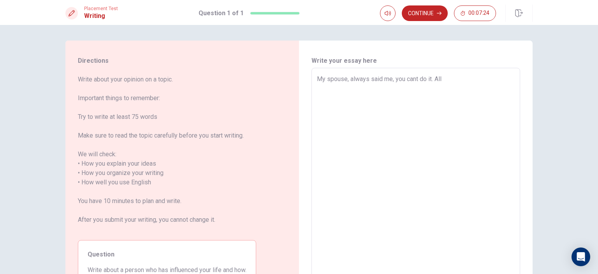
type textarea "x"
type textarea "My spouse, always said me, you cant do it. All"
type textarea "x"
type textarea "My spouse, always said me, you cant do it. All y"
type textarea "x"
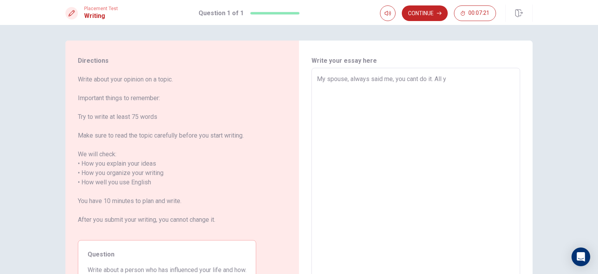
type textarea "My spouse, always said me, you cant do it. All yp"
type textarea "x"
type textarea "My spouse, always said me, you cant do it. All ypu"
type textarea "x"
type textarea "My spouse, always said me, you cant do it. All yp"
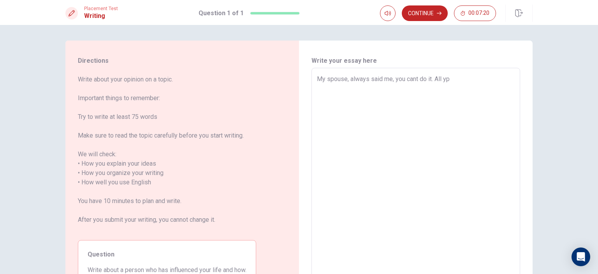
type textarea "x"
type textarea "My spouse, always said me, you cant do it. All y"
type textarea "x"
type textarea "My spouse, always said me, you cant do it. All yo"
type textarea "x"
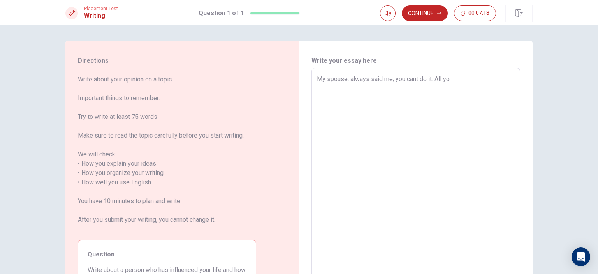
type textarea "My spouse, always said me, you cant do it. All you"
type textarea "x"
type textarea "My spouse, always said me, you cant do it. All you"
type textarea "x"
type textarea "My spouse, always said me, you cant do it. All you"
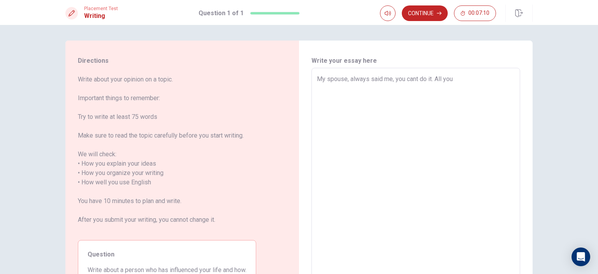
type textarea "x"
type textarea "My spouse, always said me, you cant do it. All yo"
type textarea "x"
type textarea "My spouse, always said me, you cant do it. All y"
type textarea "x"
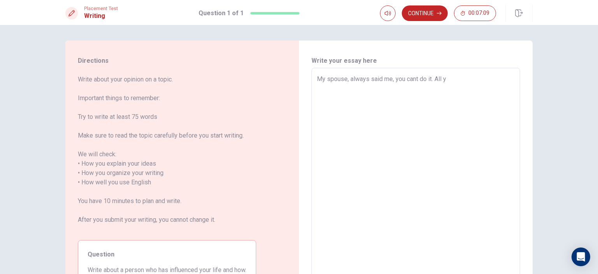
type textarea "My spouse, always said me, you cant do it. All"
type textarea "x"
type textarea "My spouse, always said me, you cant do it. All"
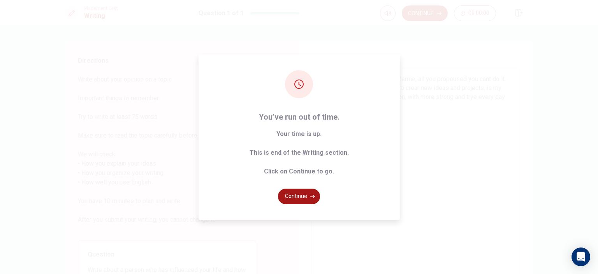
click at [301, 196] on button "Continue" at bounding box center [299, 197] width 42 height 16
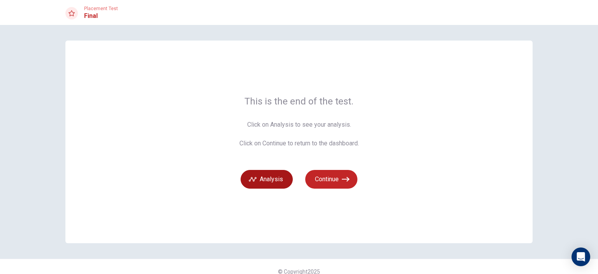
click at [269, 174] on button "Analysis" at bounding box center [267, 179] width 52 height 19
